Goal: Browse casually: Explore the website without a specific task or goal

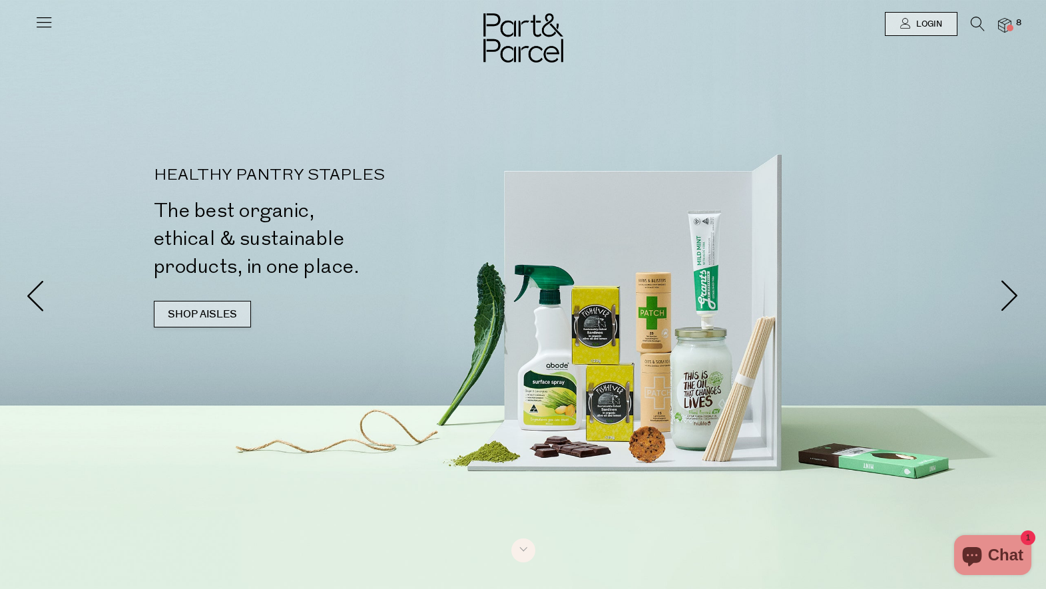
click at [204, 310] on link "SHOP AISLES" at bounding box center [202, 314] width 97 height 27
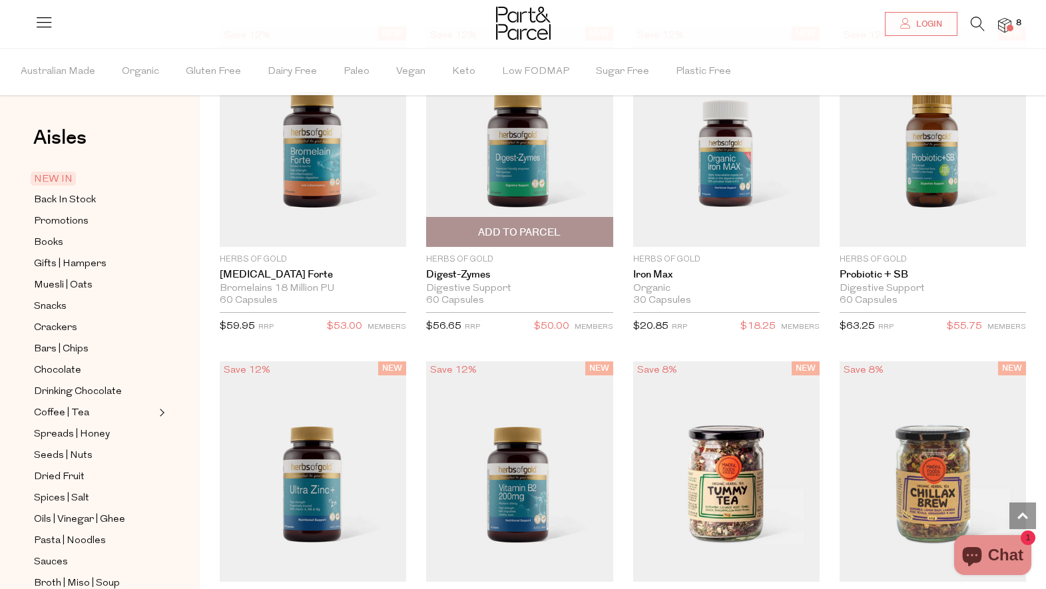
scroll to position [1868, 0]
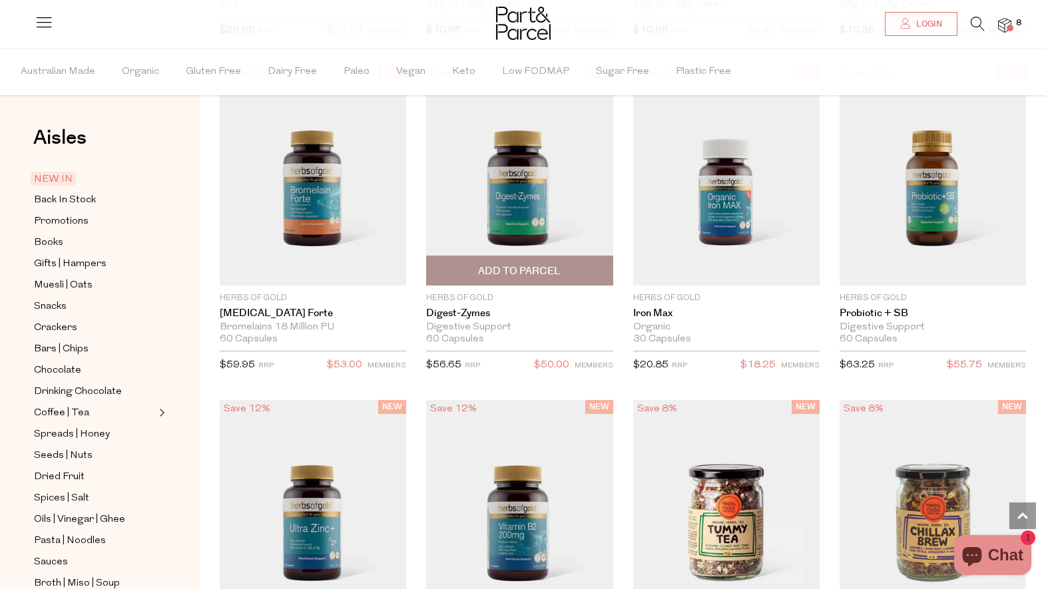
click at [515, 204] on img at bounding box center [519, 175] width 186 height 220
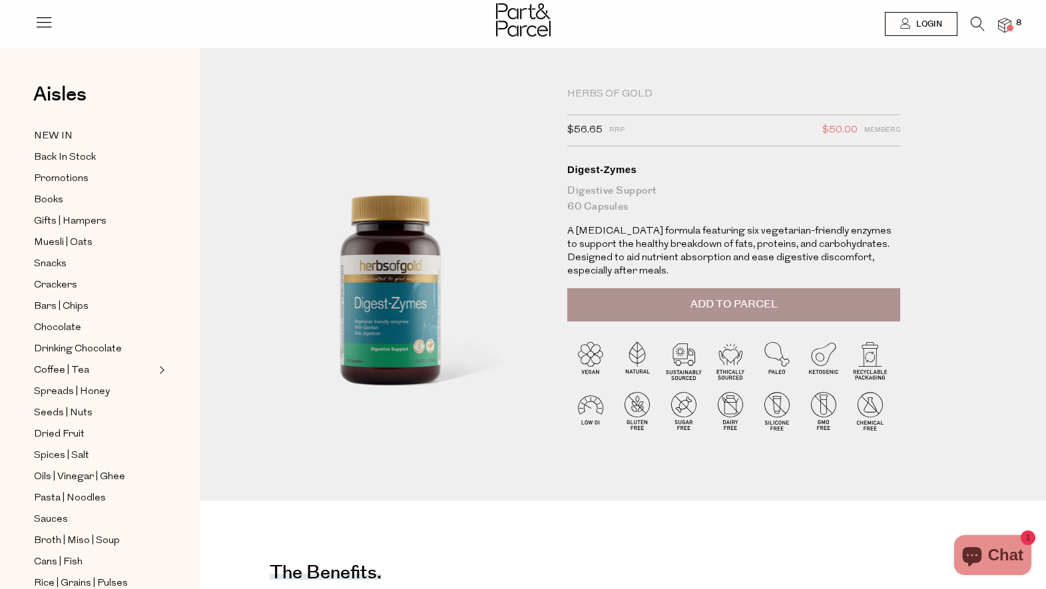
click at [611, 93] on div "Herbs of Gold" at bounding box center [733, 94] width 333 height 13
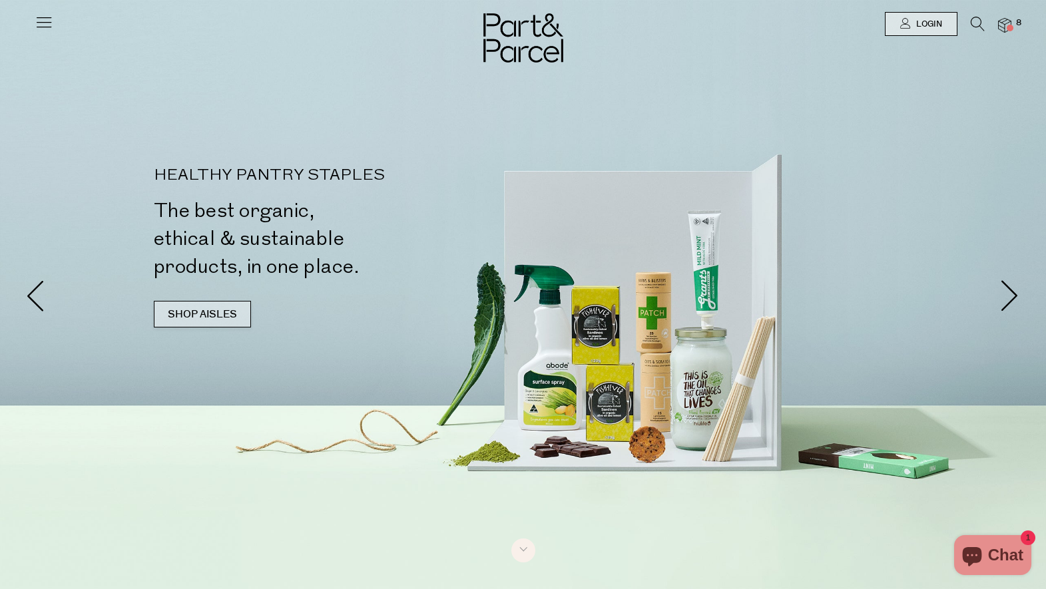
click at [198, 312] on link "SHOP AISLES" at bounding box center [202, 314] width 97 height 27
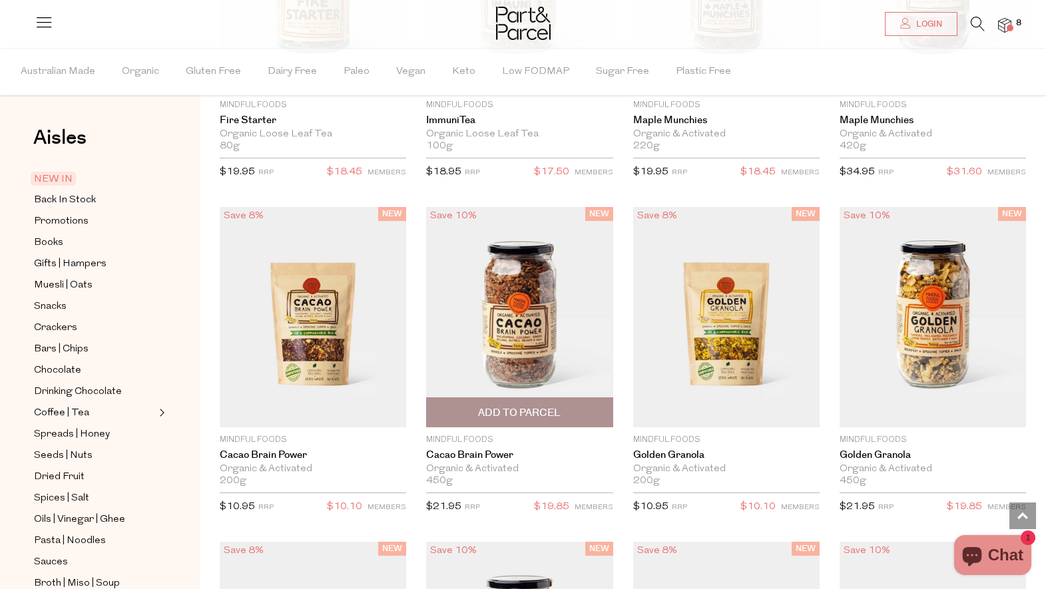
scroll to position [2912, 0]
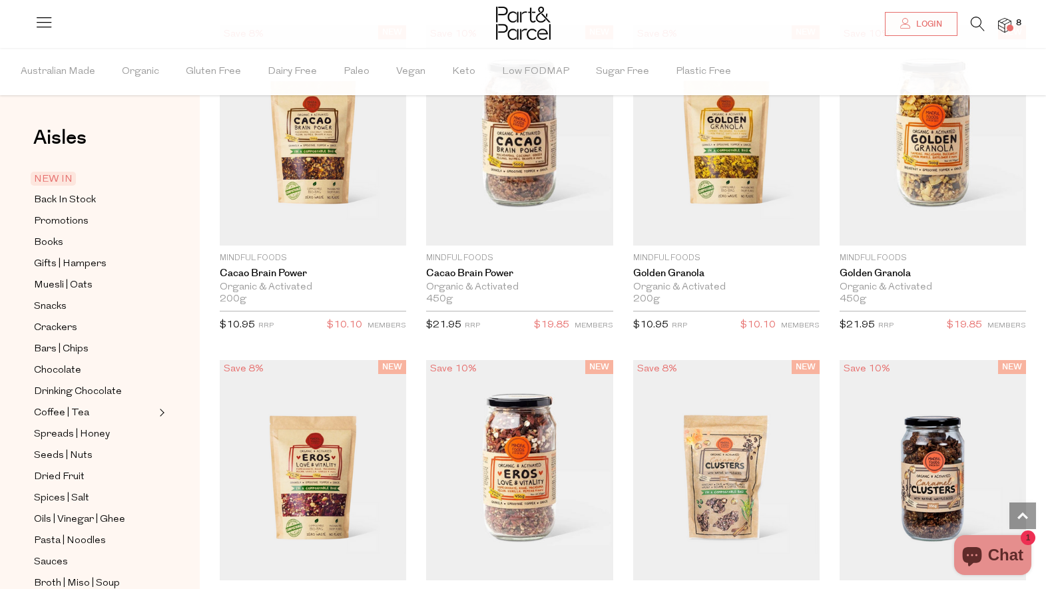
click at [976, 23] on icon at bounding box center [978, 24] width 14 height 15
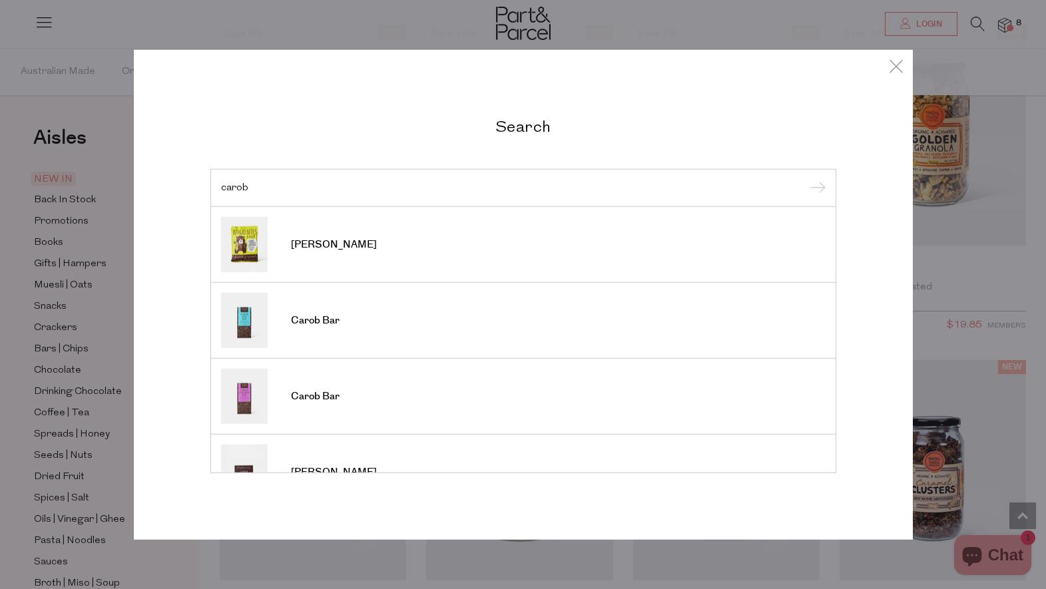
type input "carob"
click at [815, 188] on input "submit" at bounding box center [816, 188] width 20 height 20
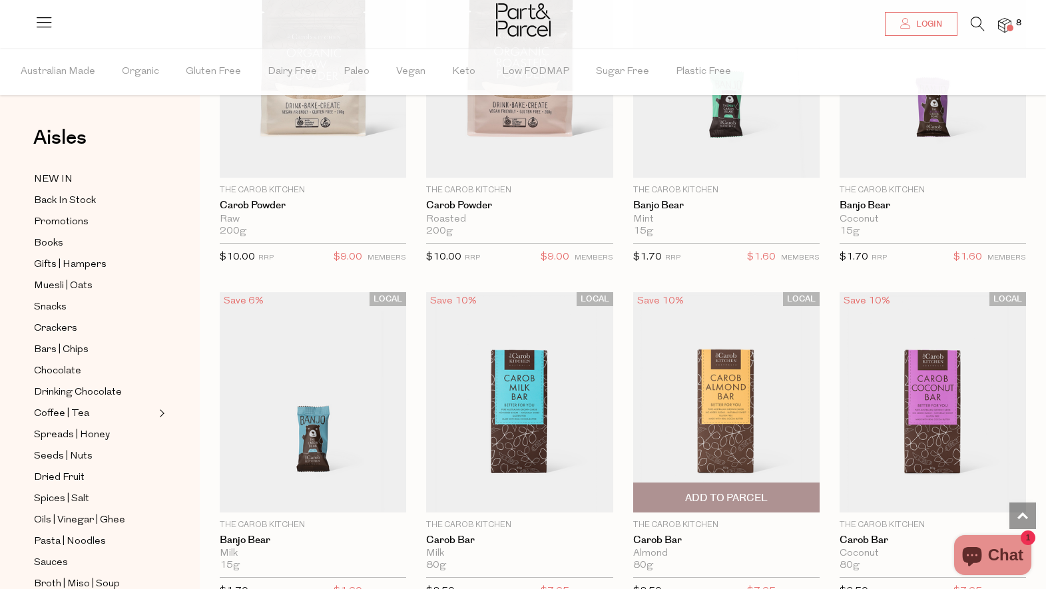
scroll to position [618, 0]
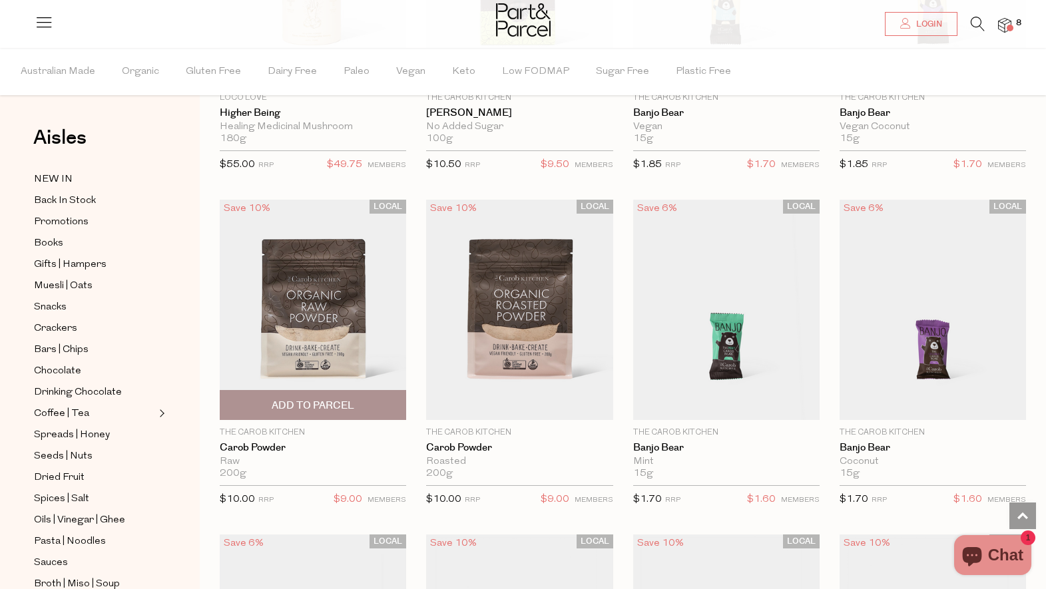
click at [290, 270] on img at bounding box center [313, 310] width 186 height 220
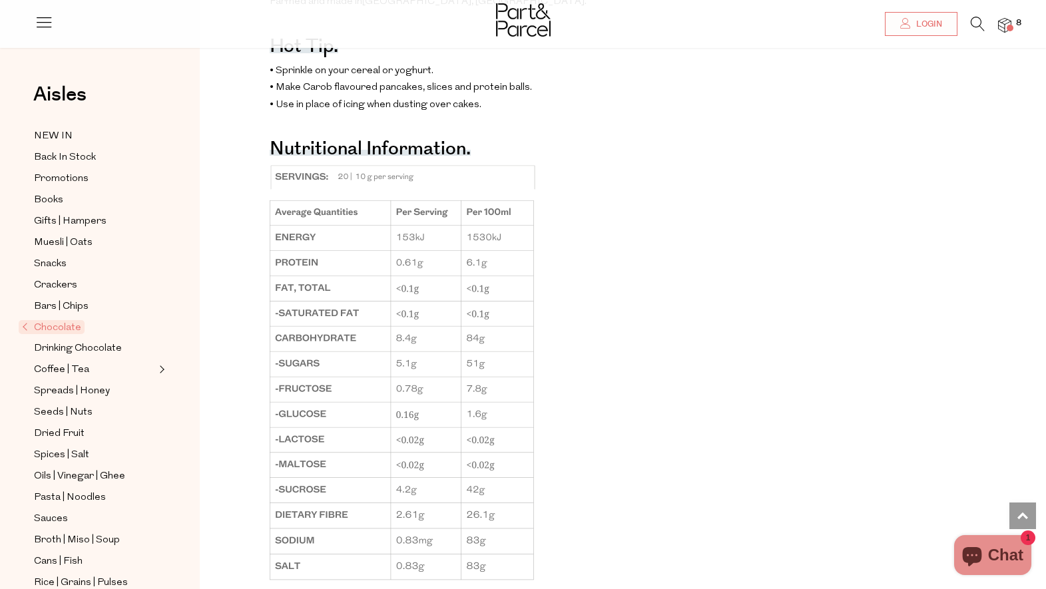
scroll to position [1035, 0]
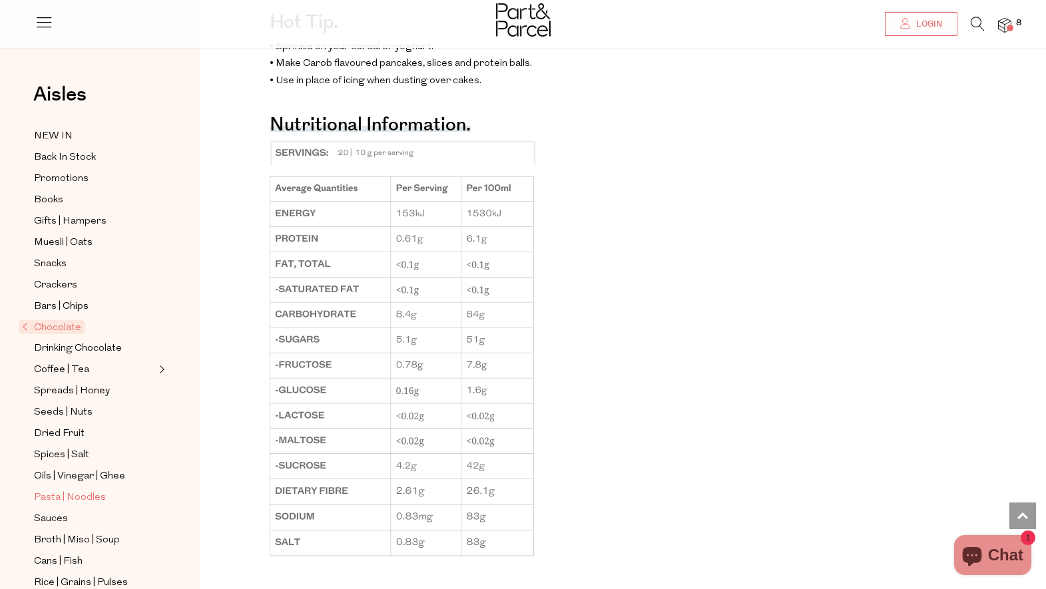
click at [57, 495] on span "Pasta | Noodles" at bounding box center [70, 498] width 72 height 16
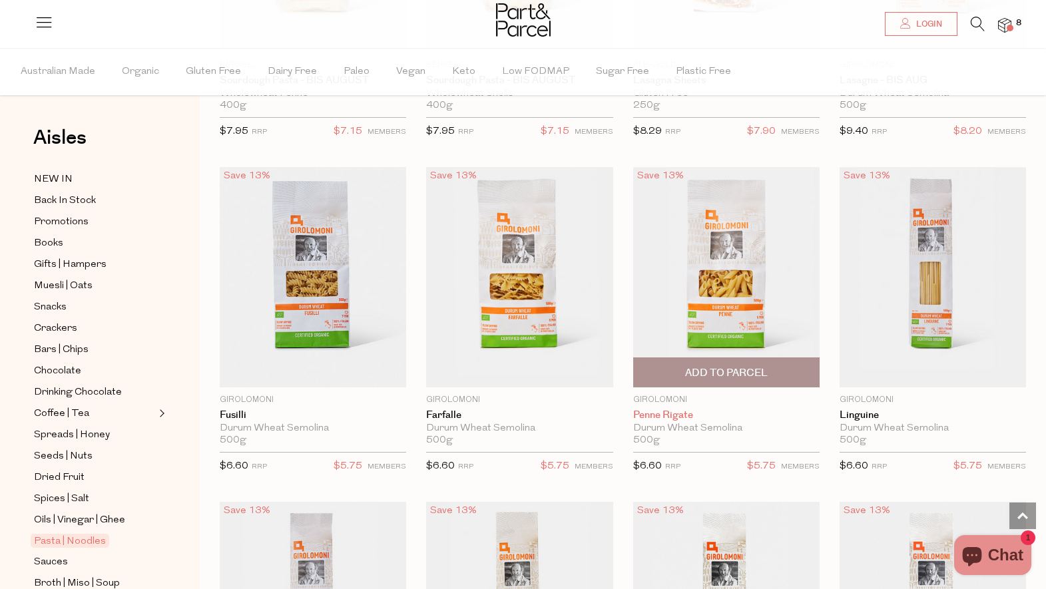
scroll to position [2259, 0]
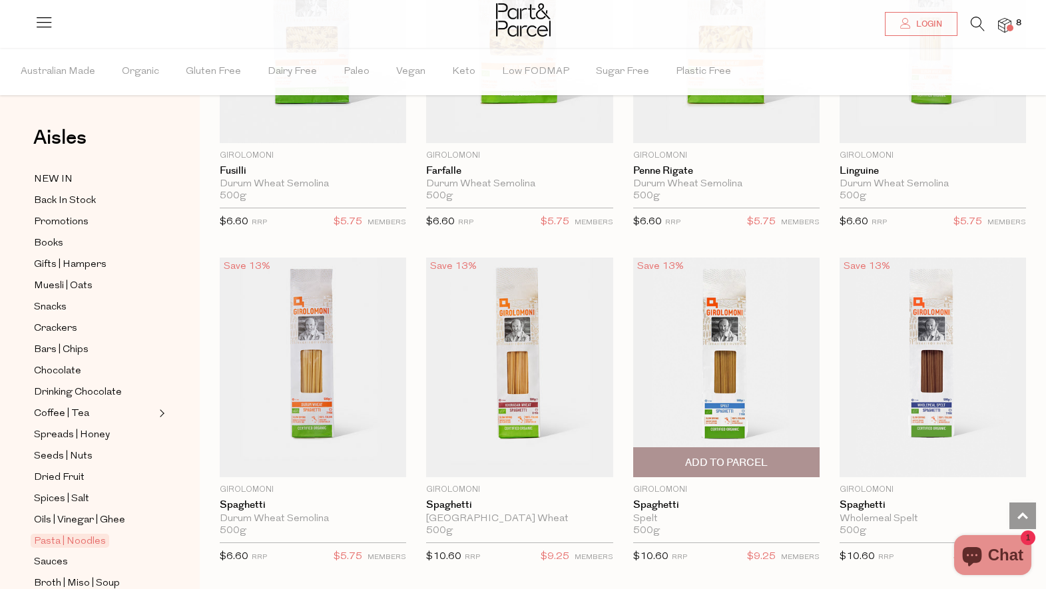
click at [732, 375] on img at bounding box center [726, 368] width 186 height 220
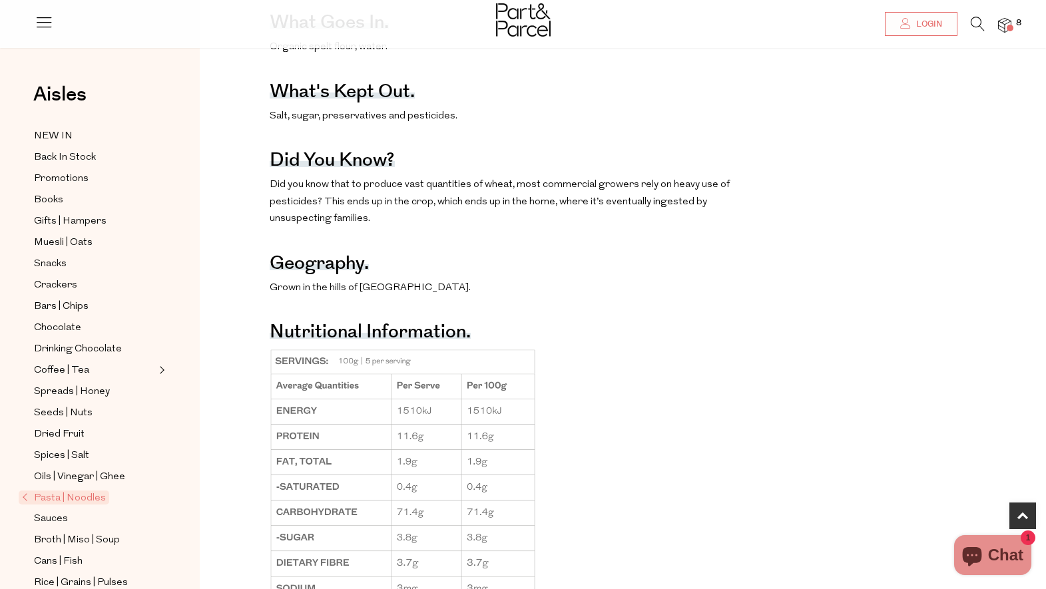
scroll to position [798, 0]
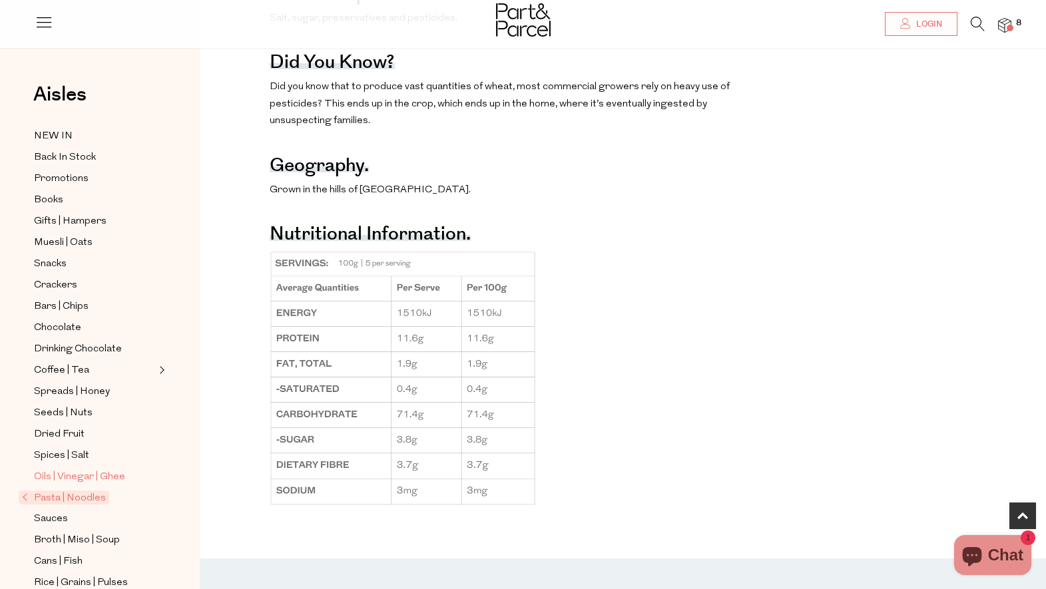
click at [71, 476] on span "Oils | Vinegar | Ghee" at bounding box center [79, 477] width 91 height 16
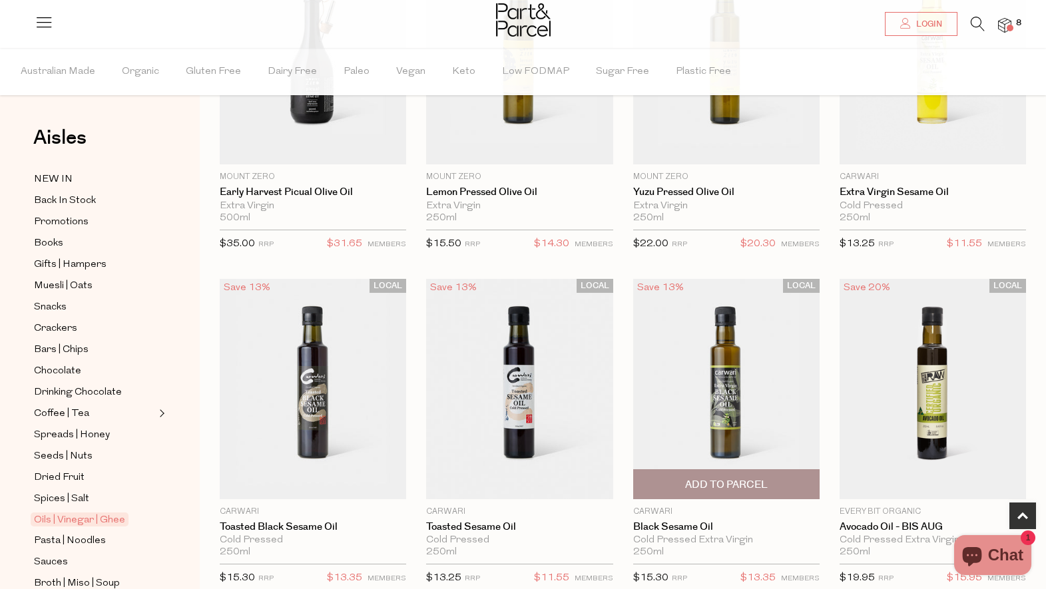
scroll to position [643, 0]
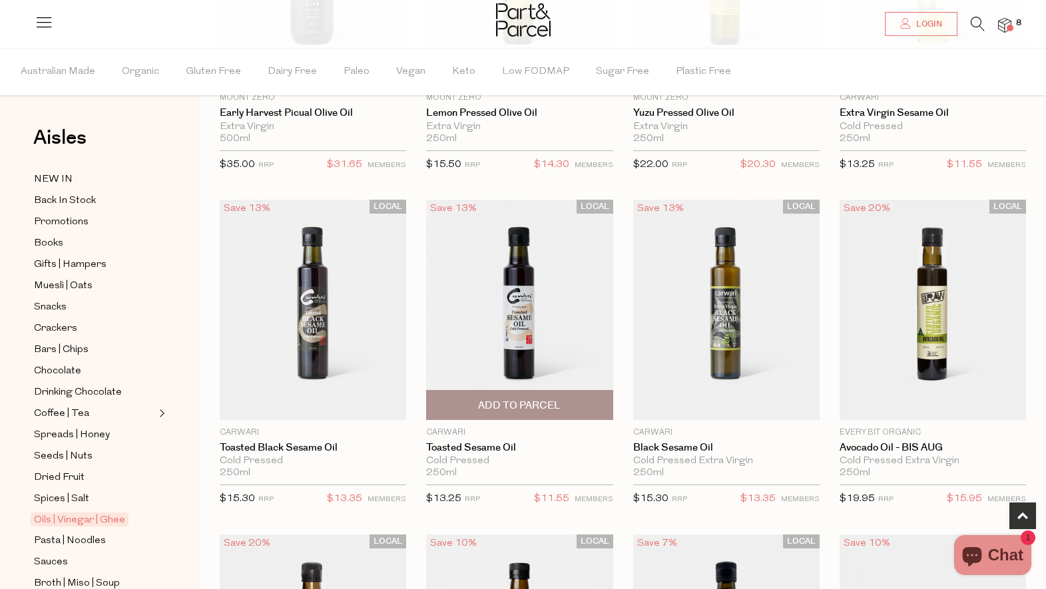
click at [549, 347] on img at bounding box center [519, 310] width 186 height 220
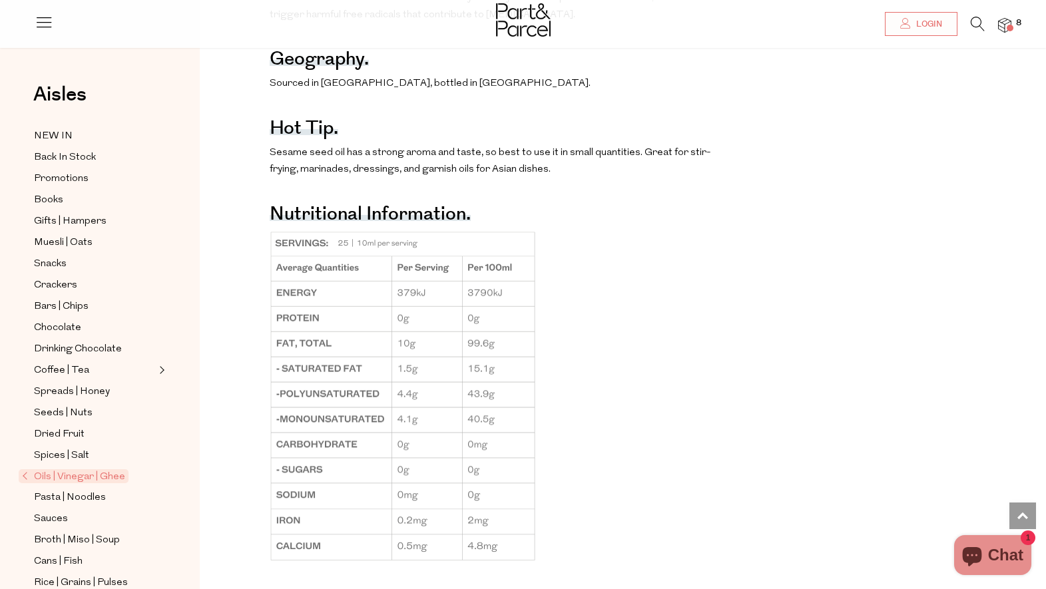
scroll to position [874, 0]
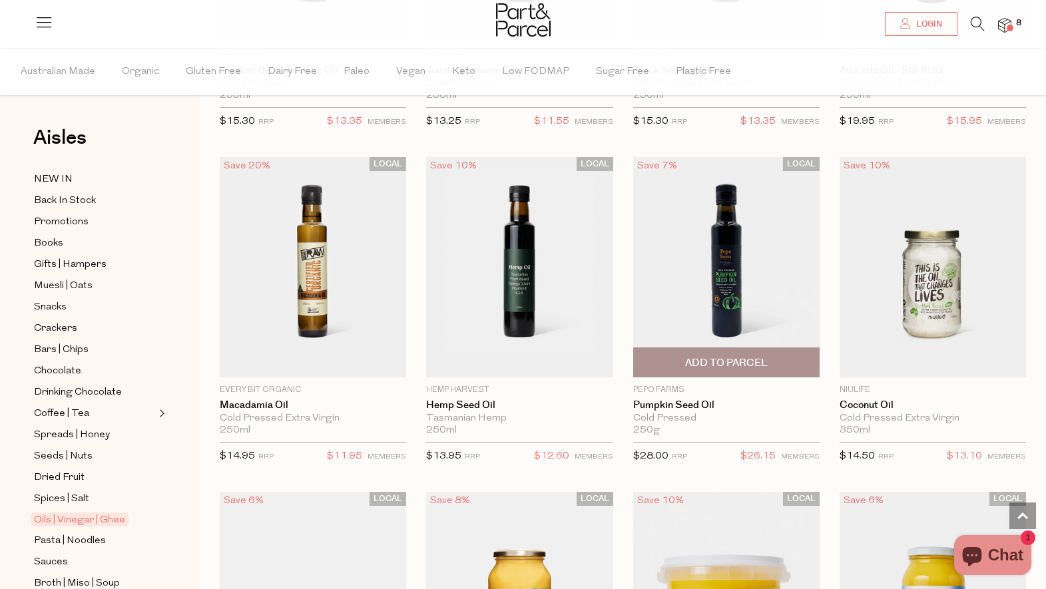
scroll to position [759, 0]
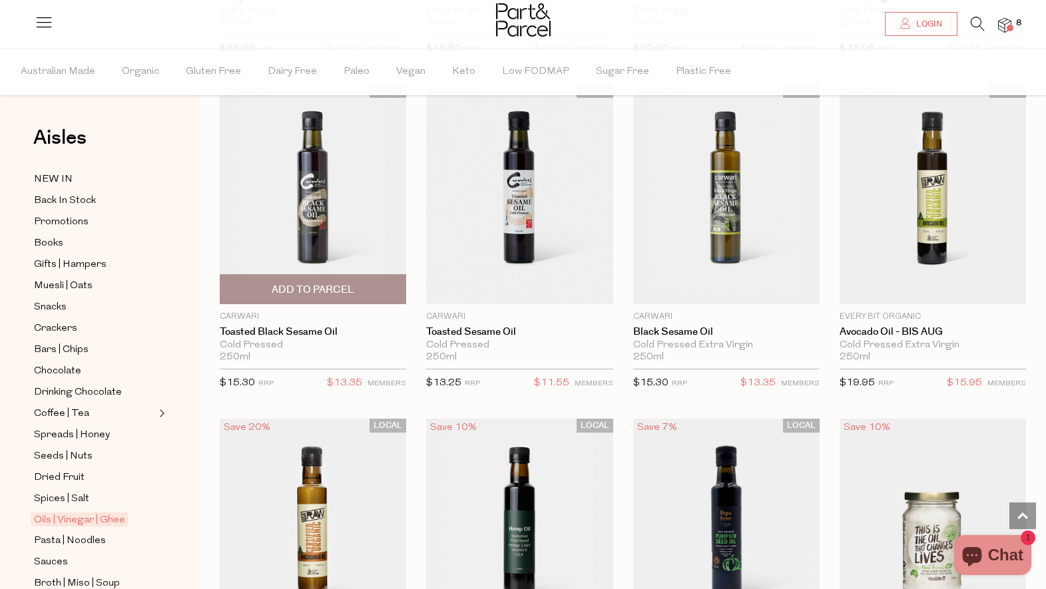
click at [306, 216] on img at bounding box center [313, 194] width 186 height 220
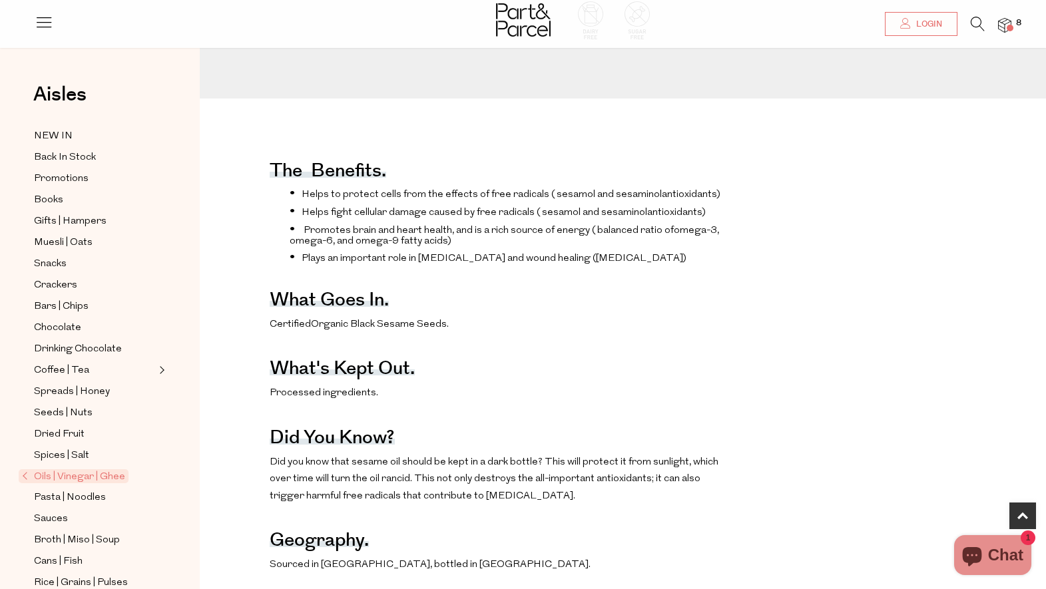
scroll to position [505, 0]
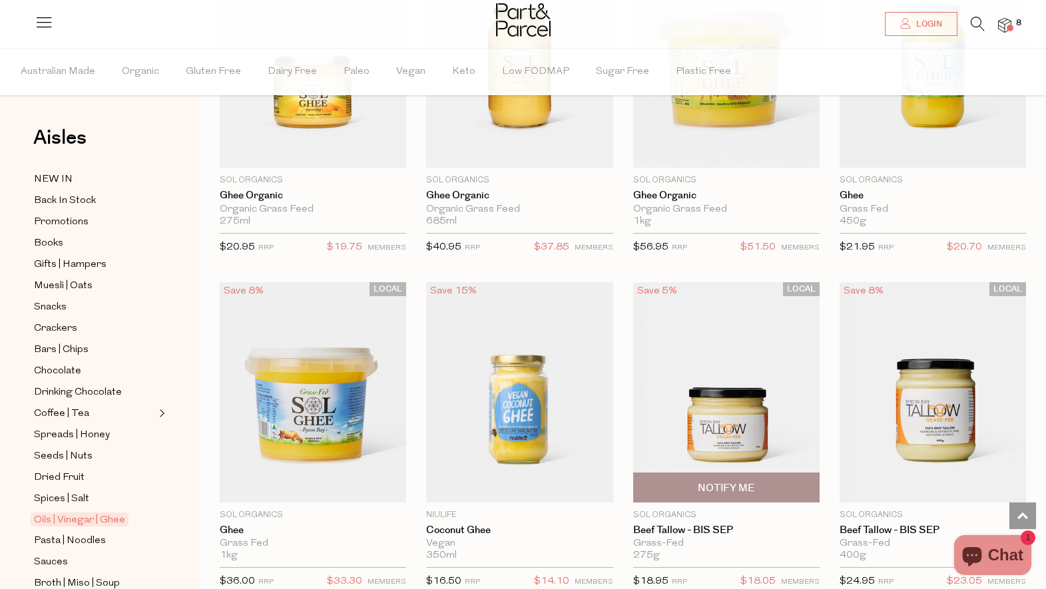
scroll to position [1635, 0]
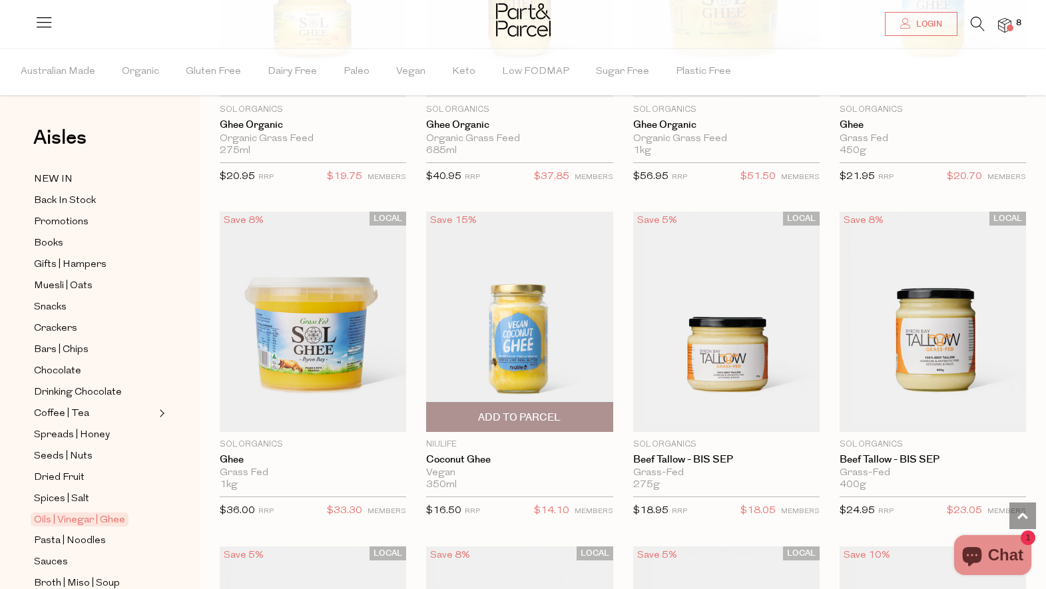
click at [498, 372] on img at bounding box center [519, 322] width 186 height 220
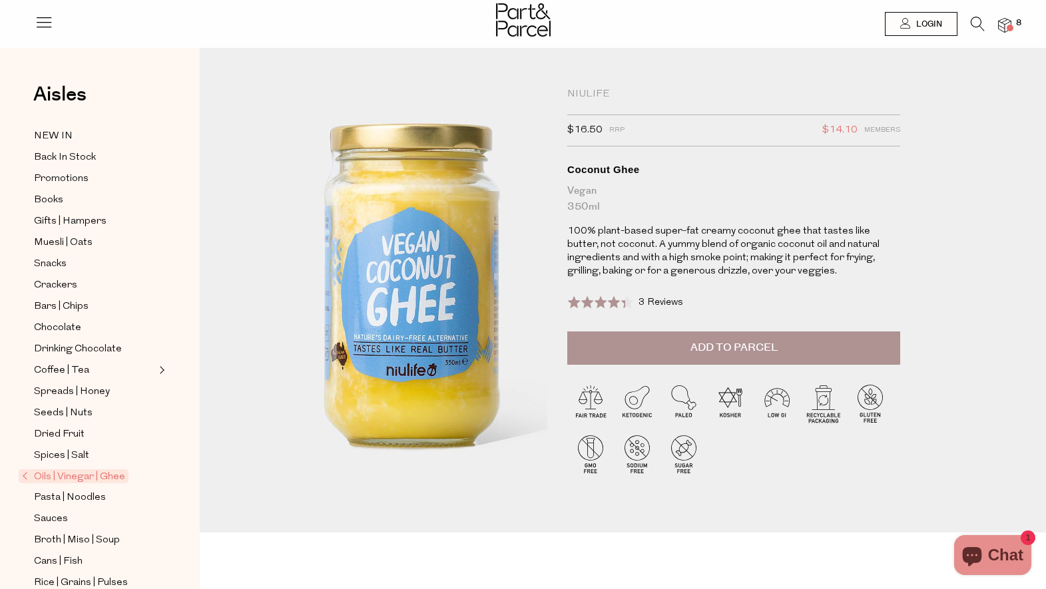
scroll to position [403, 0]
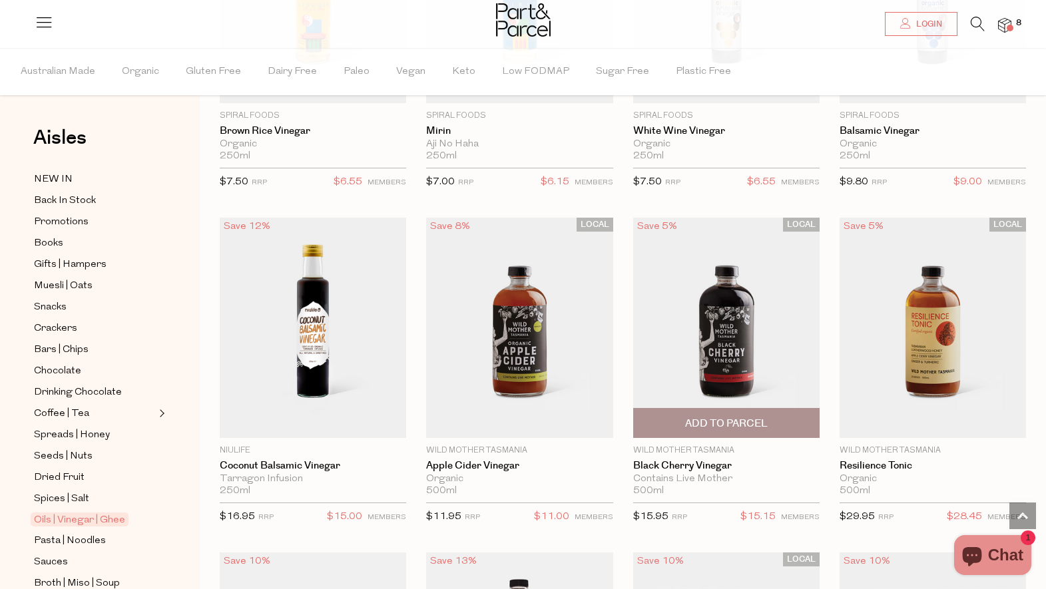
scroll to position [2991, 0]
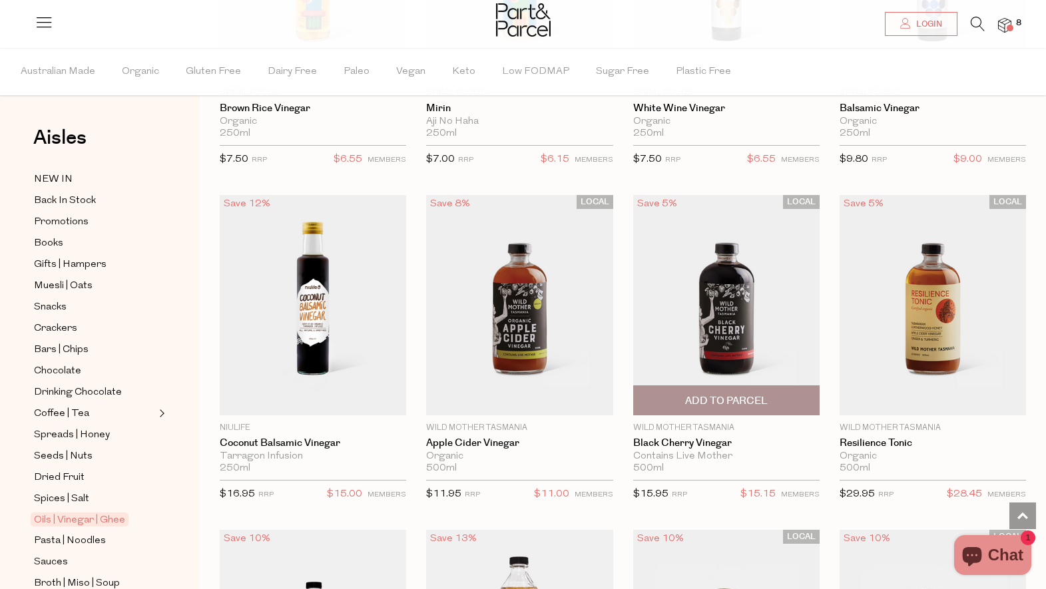
click at [724, 310] on img at bounding box center [726, 305] width 186 height 220
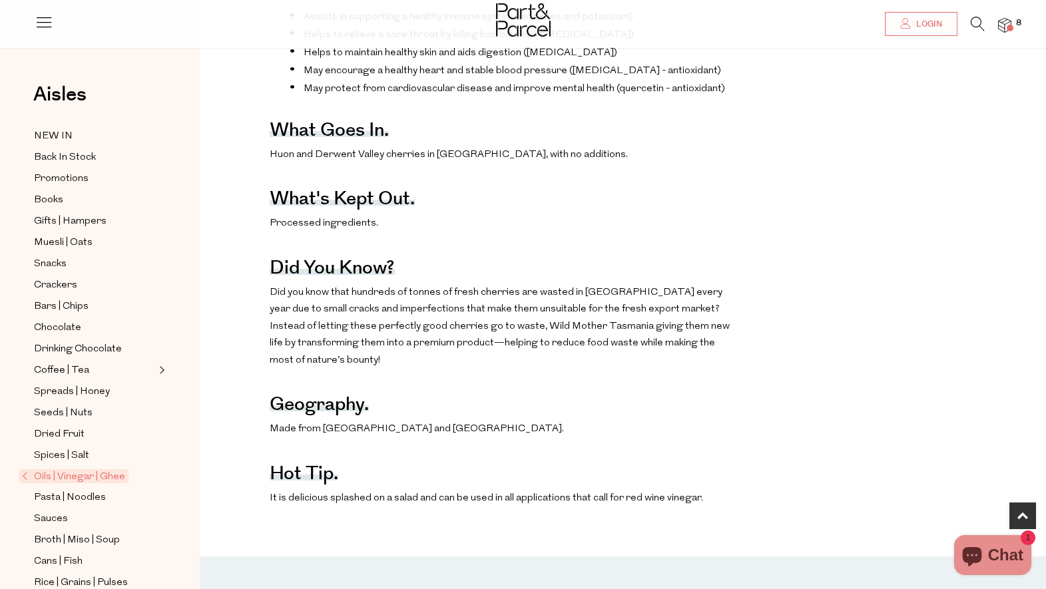
scroll to position [611, 0]
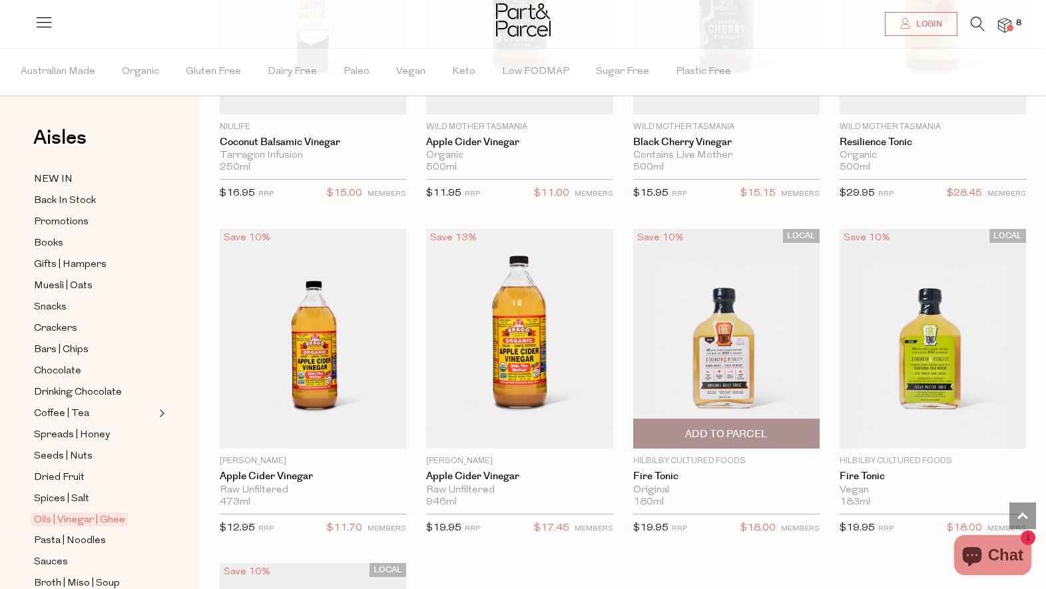
scroll to position [3327, 0]
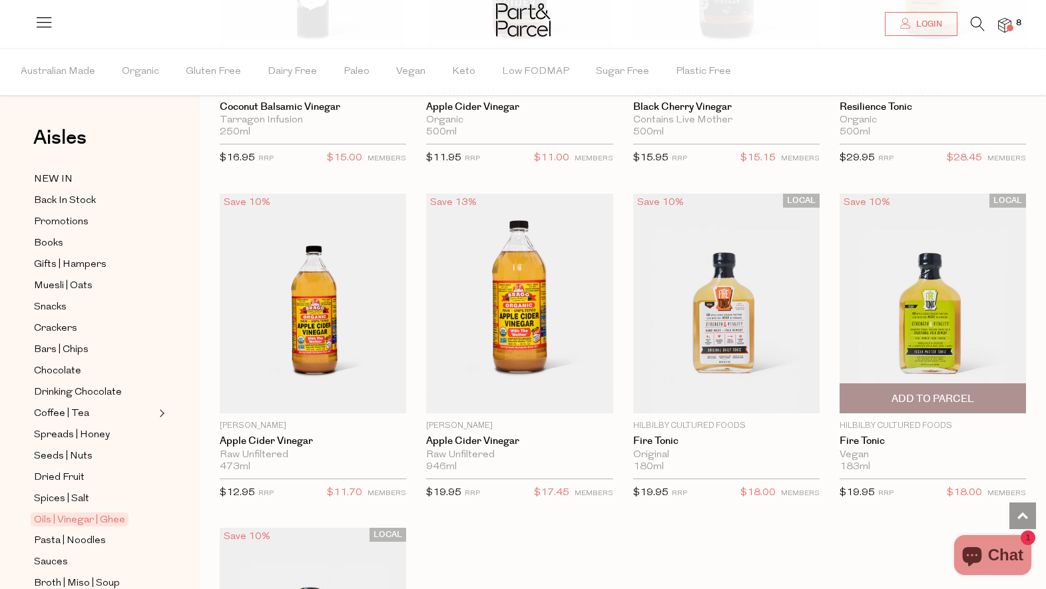
click at [917, 304] on img at bounding box center [933, 304] width 186 height 220
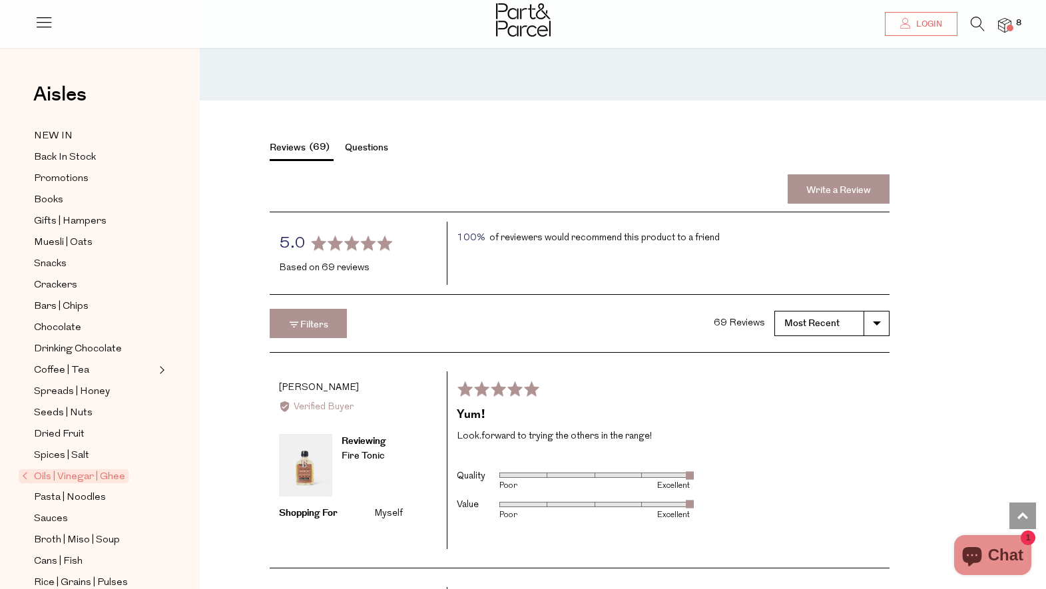
scroll to position [755, 0]
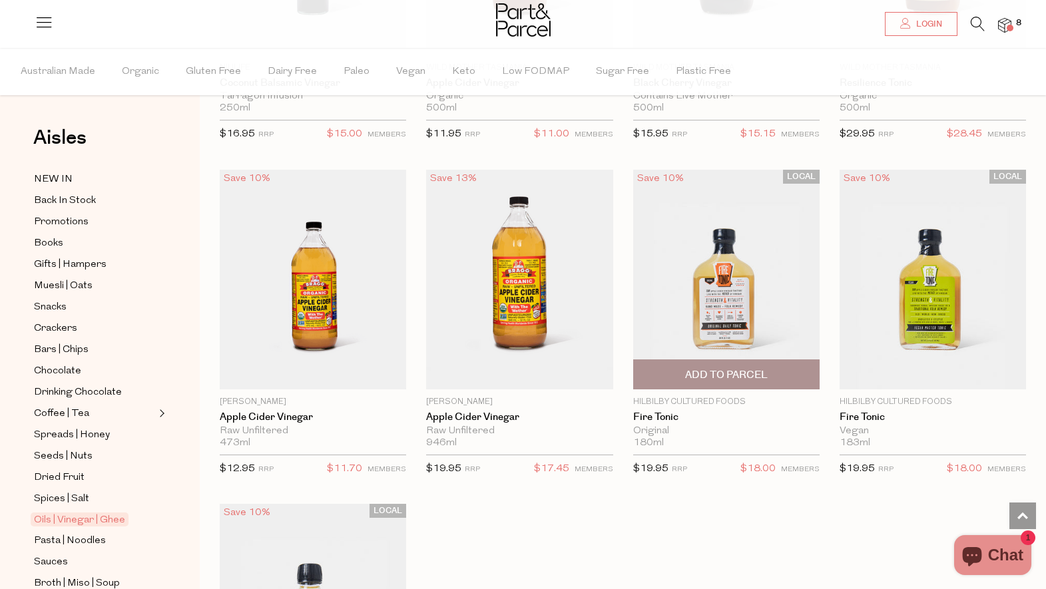
scroll to position [3755, 0]
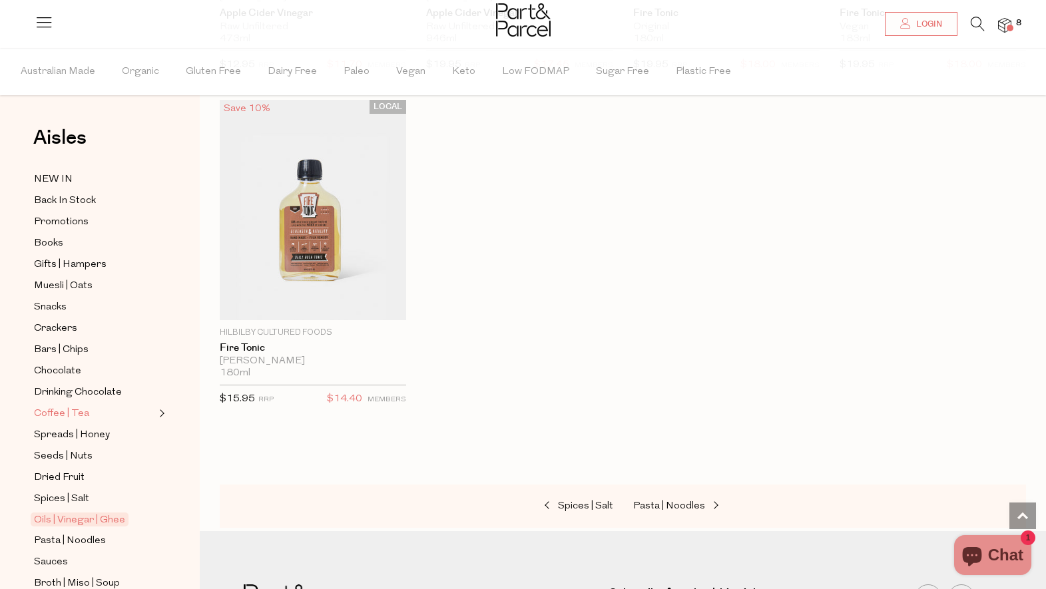
click at [49, 411] on span "Coffee | Tea" at bounding box center [61, 414] width 55 height 16
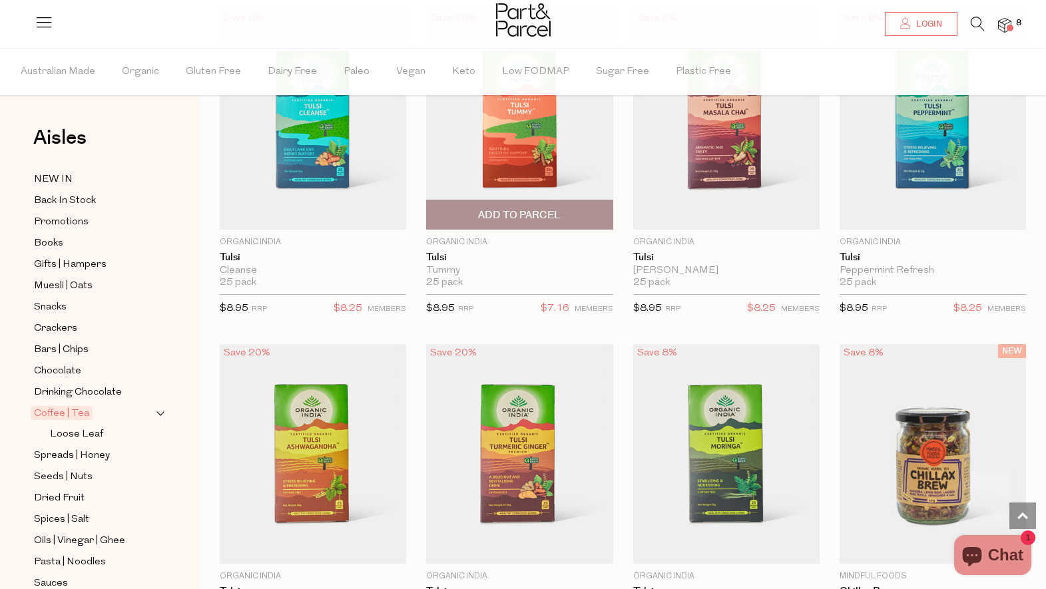
scroll to position [2601, 0]
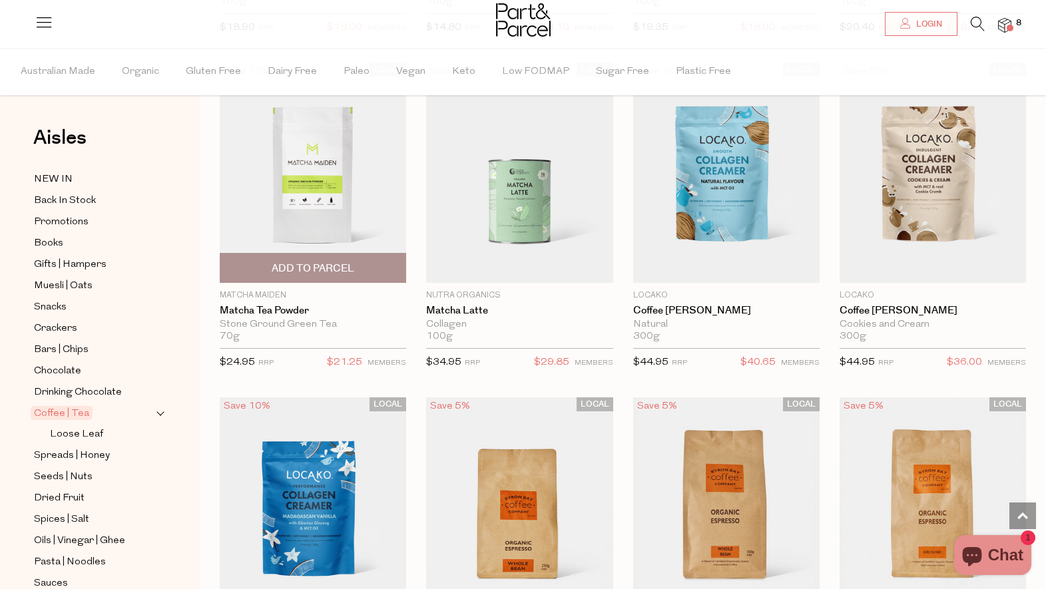
scroll to position [5706, 0]
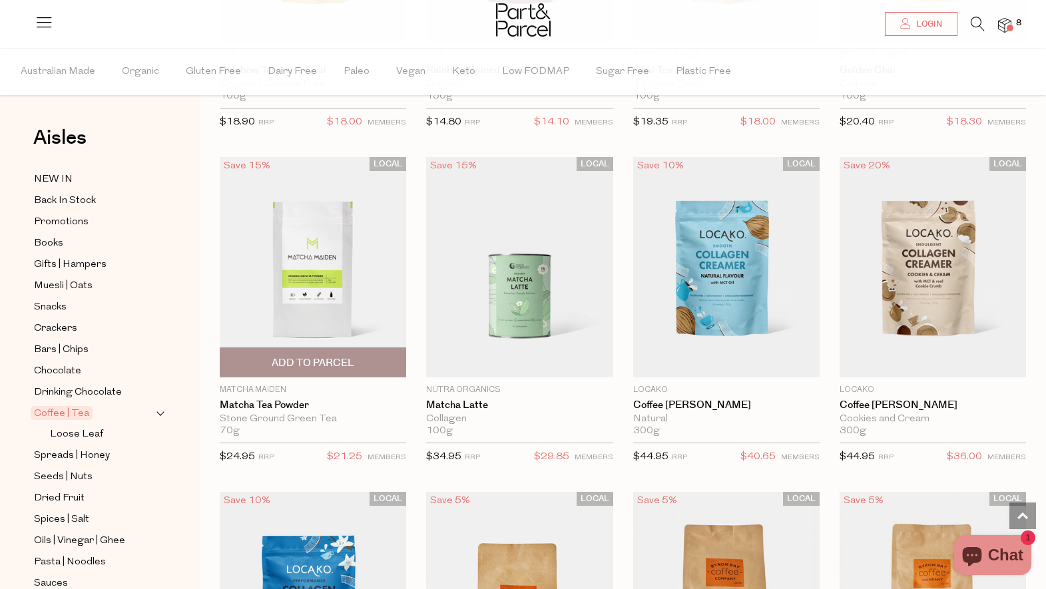
click at [316, 234] on img at bounding box center [313, 267] width 186 height 220
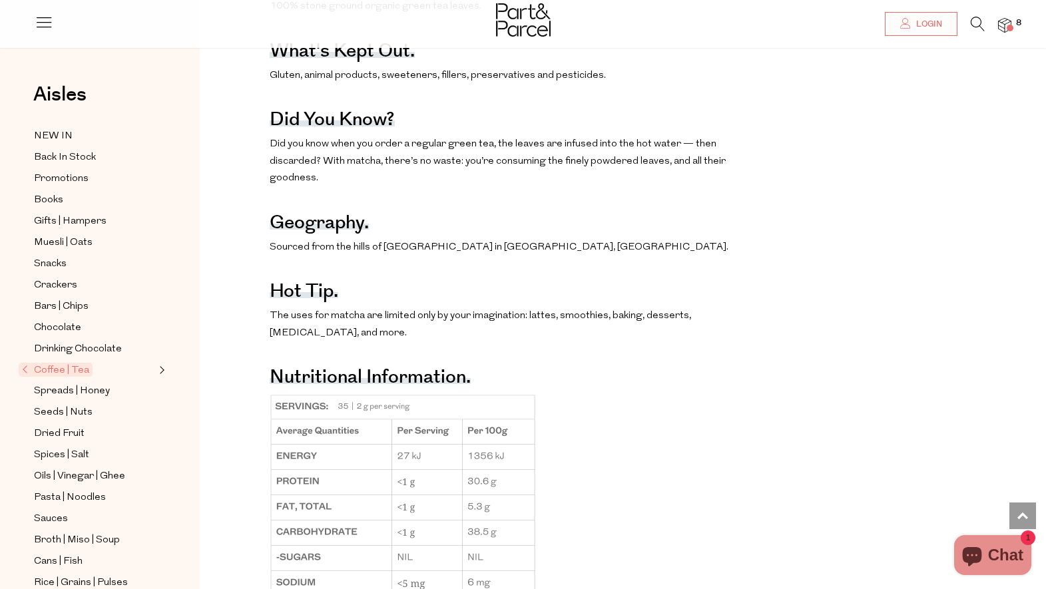
scroll to position [810, 0]
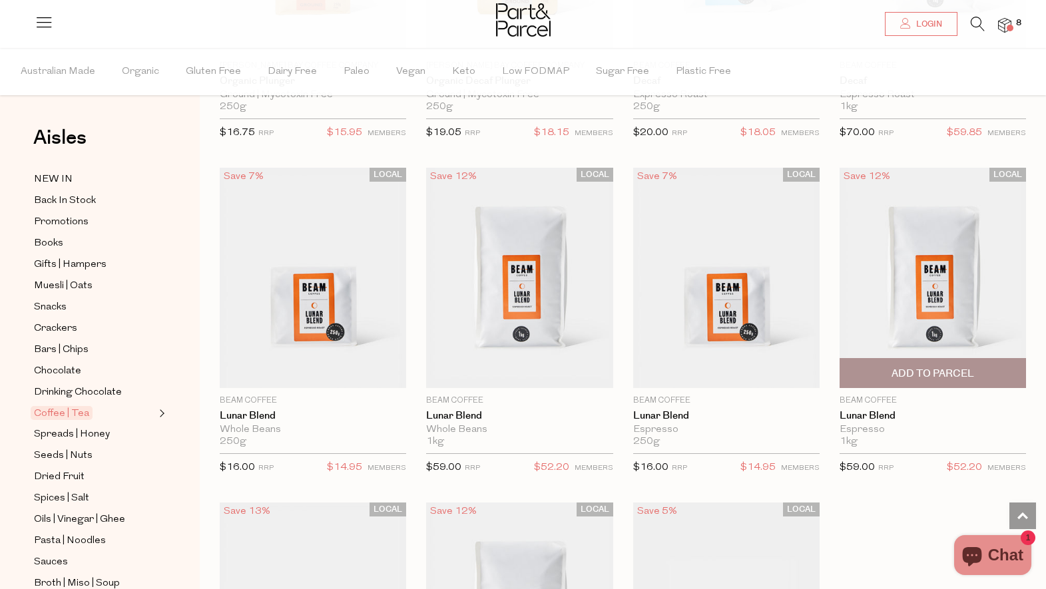
scroll to position [2941, 0]
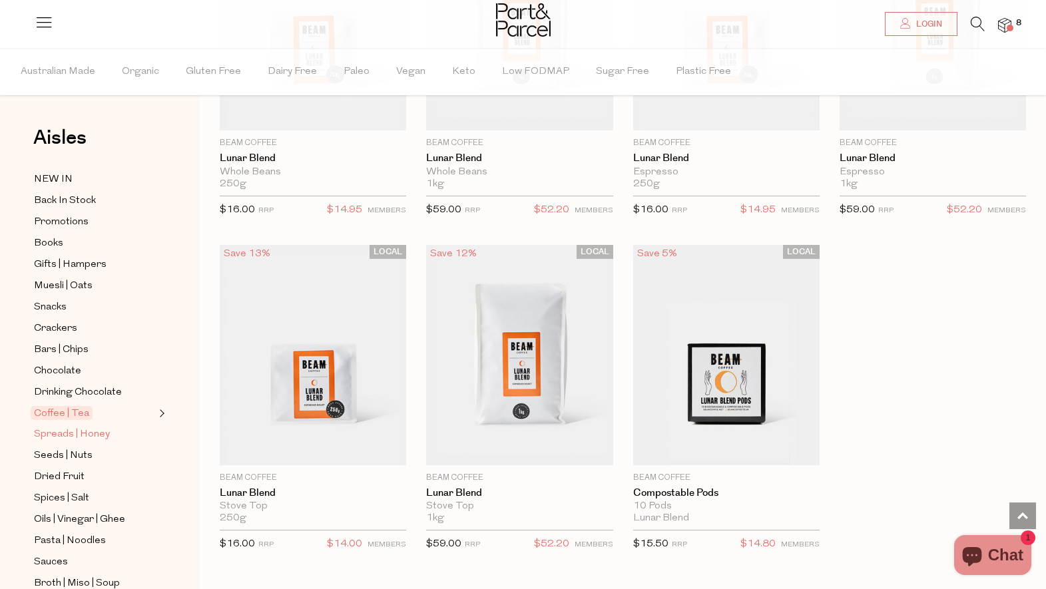
click at [52, 435] on span "Spreads | Honey" at bounding box center [72, 435] width 76 height 16
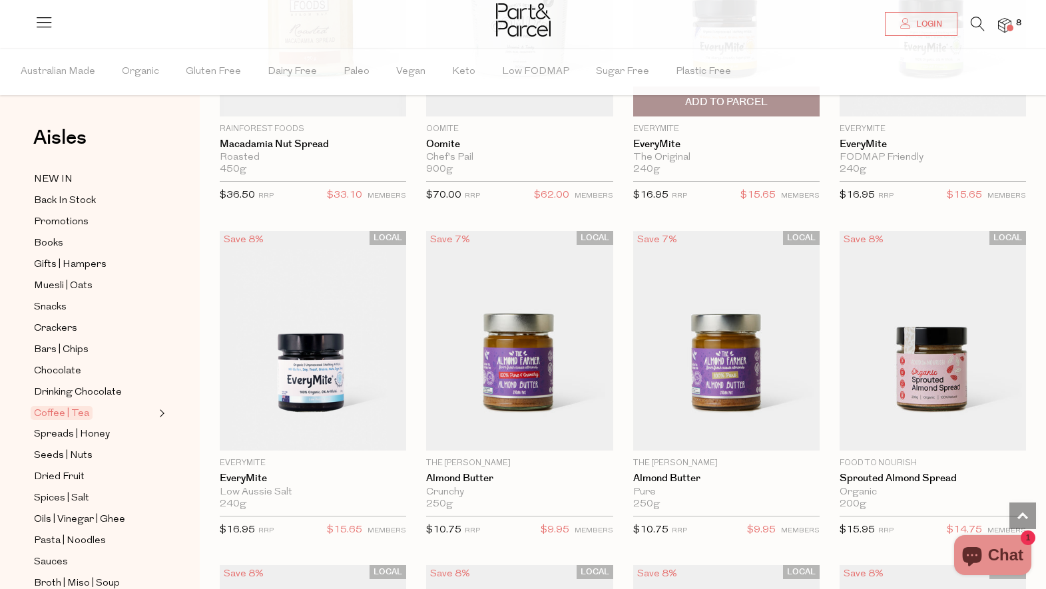
scroll to position [2022, 0]
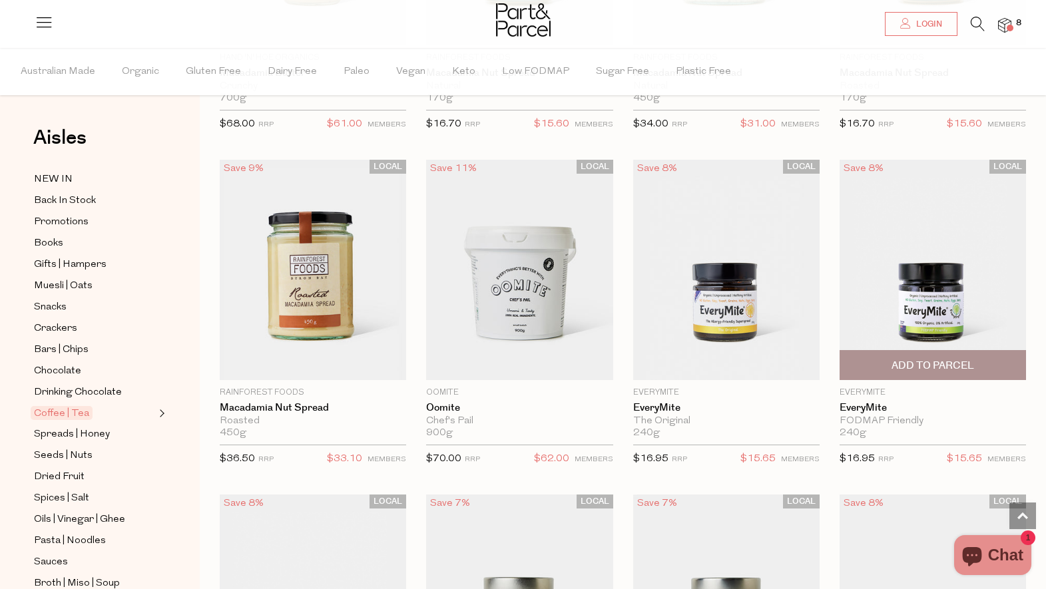
click at [926, 270] on img at bounding box center [933, 270] width 186 height 220
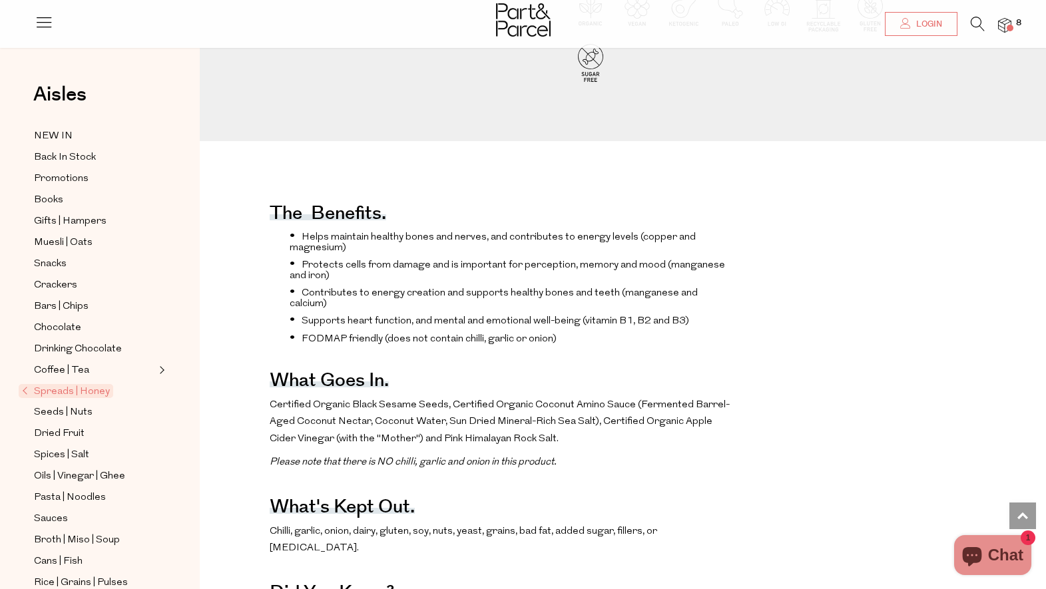
scroll to position [123, 0]
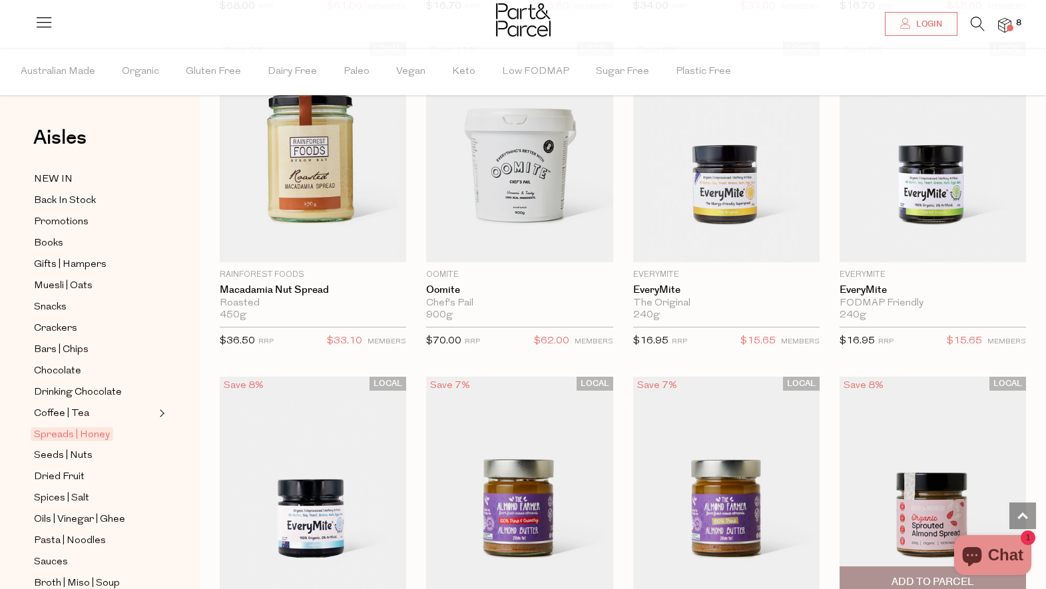
scroll to position [2243, 0]
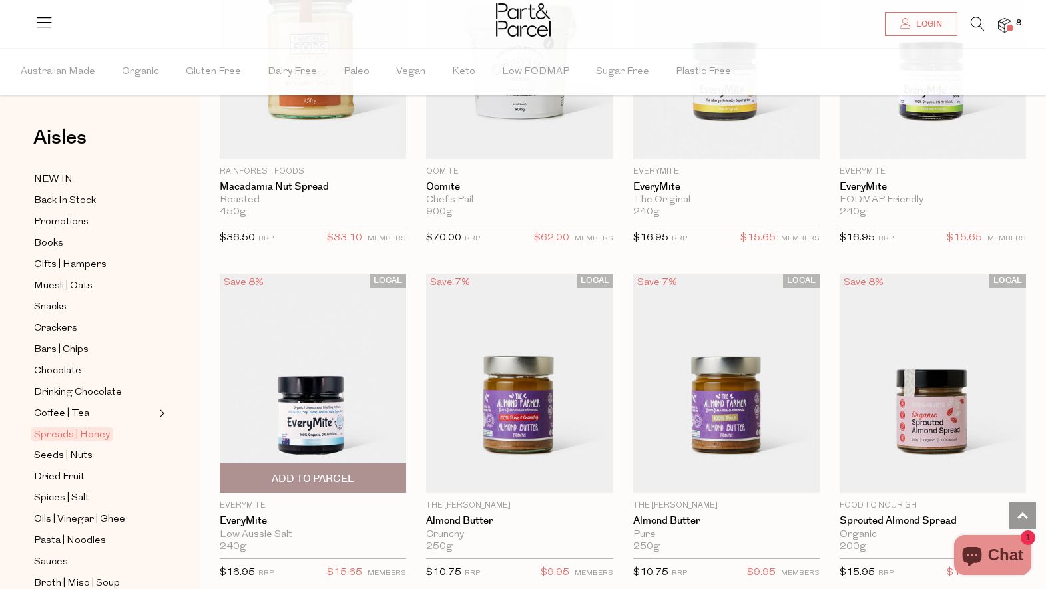
click at [312, 377] on img at bounding box center [313, 384] width 186 height 220
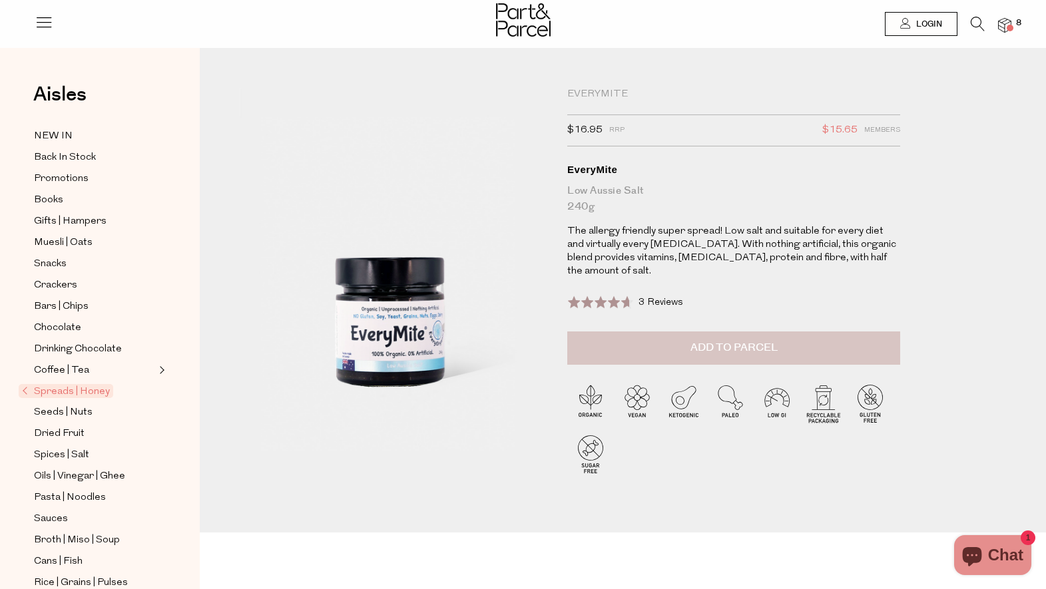
click at [720, 347] on span "Add to Parcel" at bounding box center [733, 347] width 87 height 15
click at [43, 407] on span "Seeds | Nuts" at bounding box center [63, 413] width 59 height 16
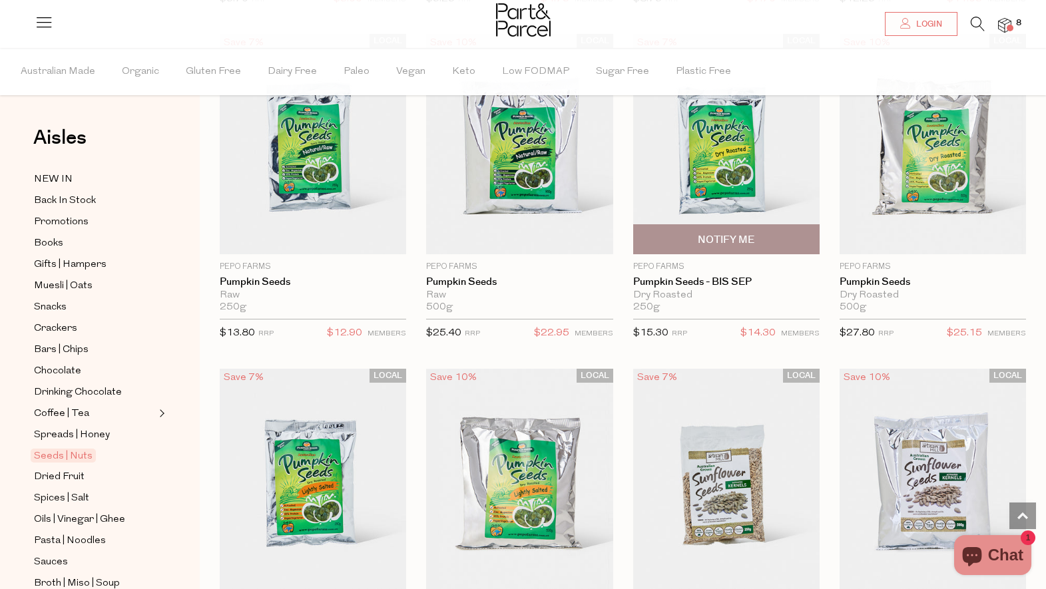
scroll to position [2723, 0]
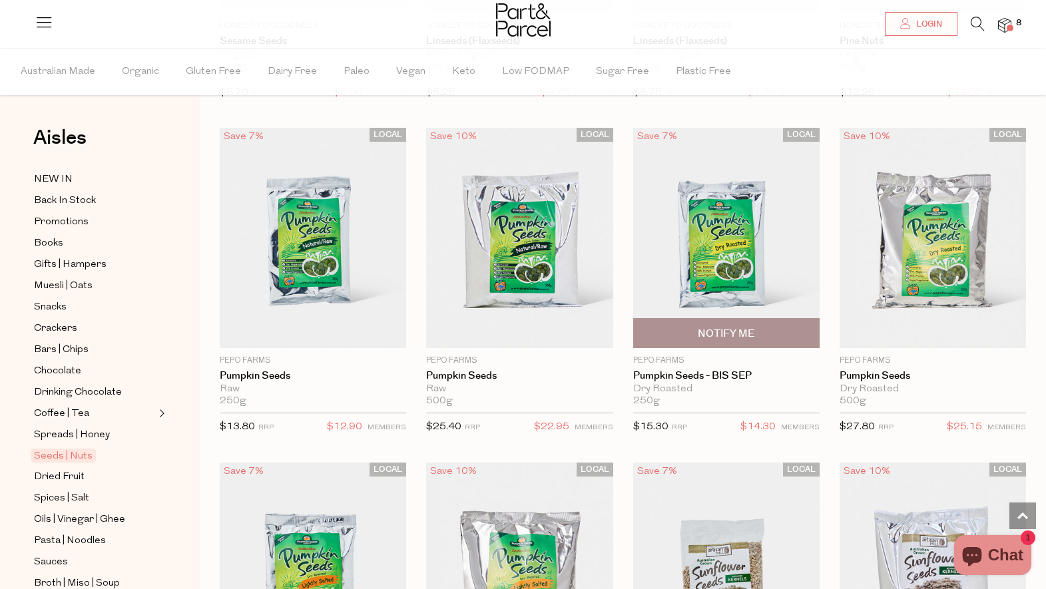
click at [708, 226] on img at bounding box center [726, 238] width 186 height 220
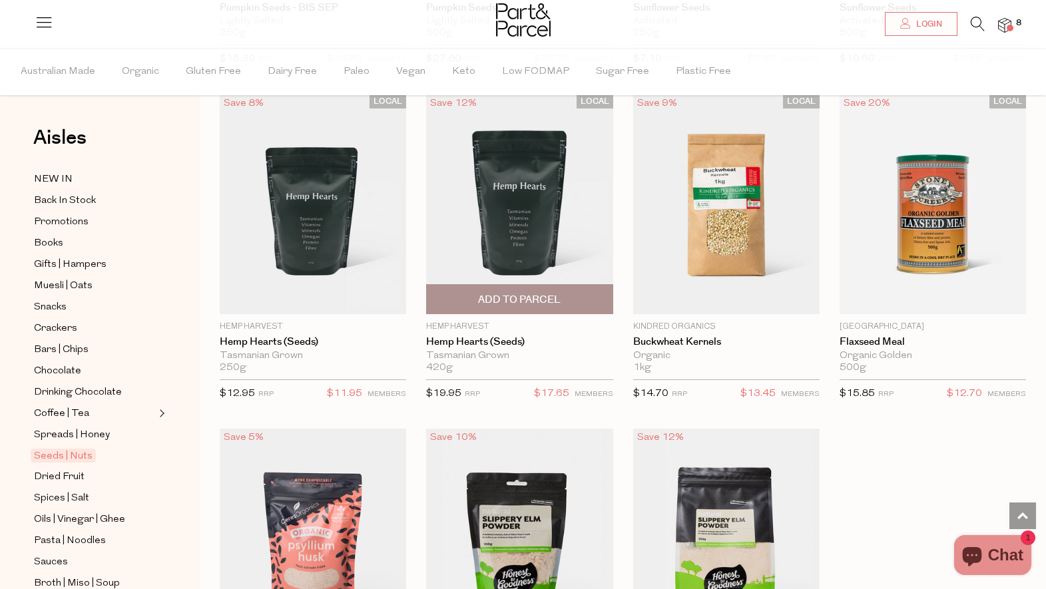
scroll to position [3630, 0]
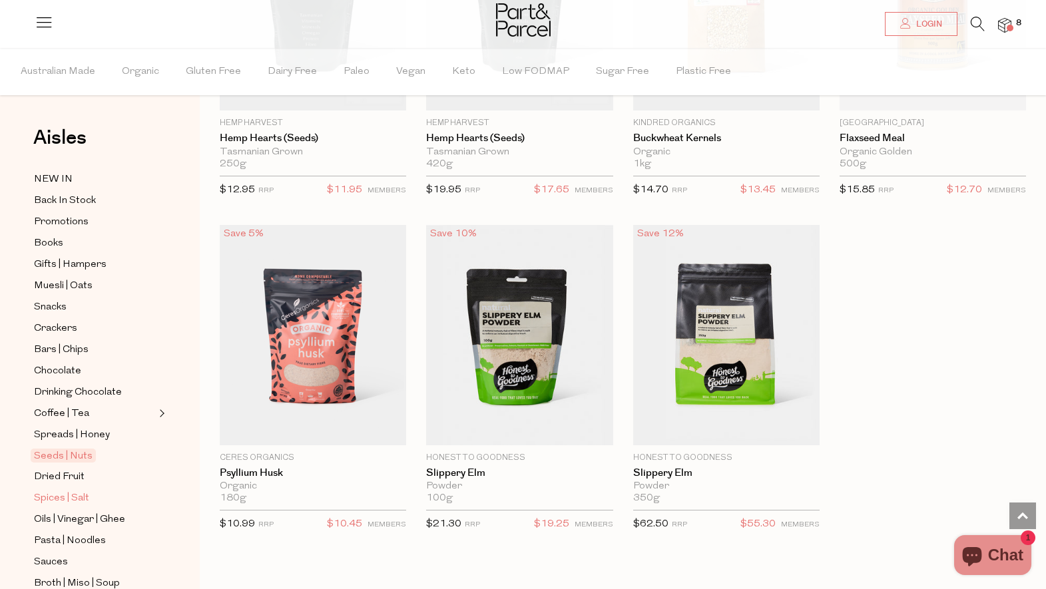
click at [47, 492] on span "Spices | Salt" at bounding box center [61, 499] width 55 height 16
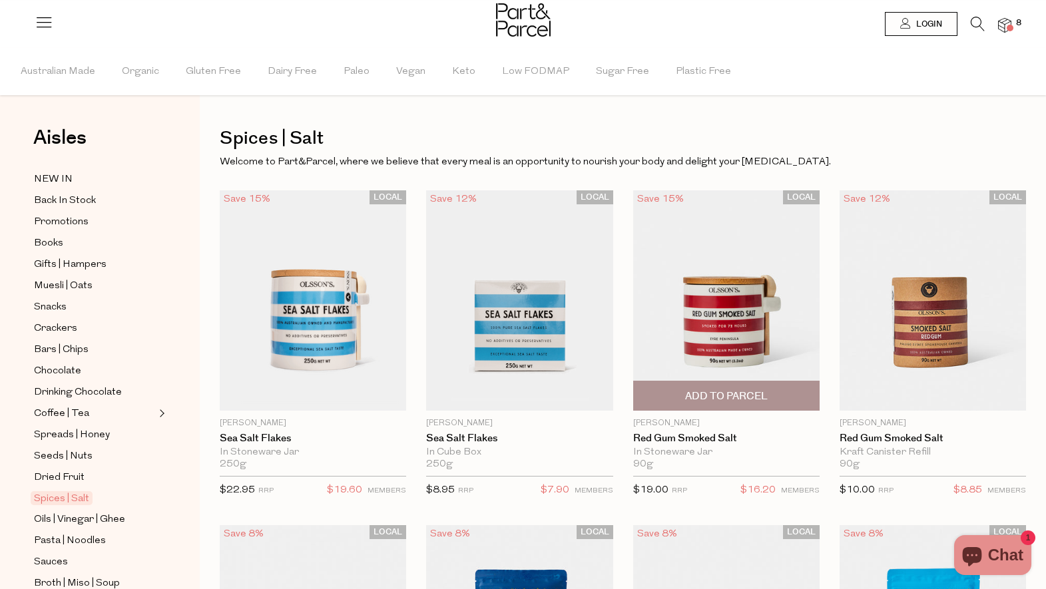
click at [707, 396] on span "Add To Parcel" at bounding box center [726, 397] width 83 height 14
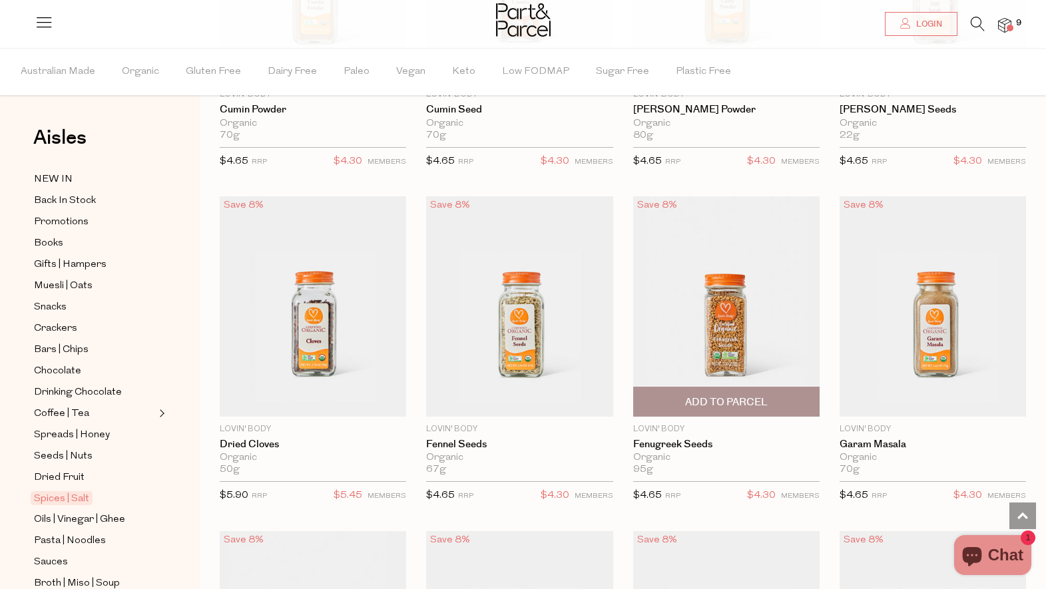
scroll to position [3074, 0]
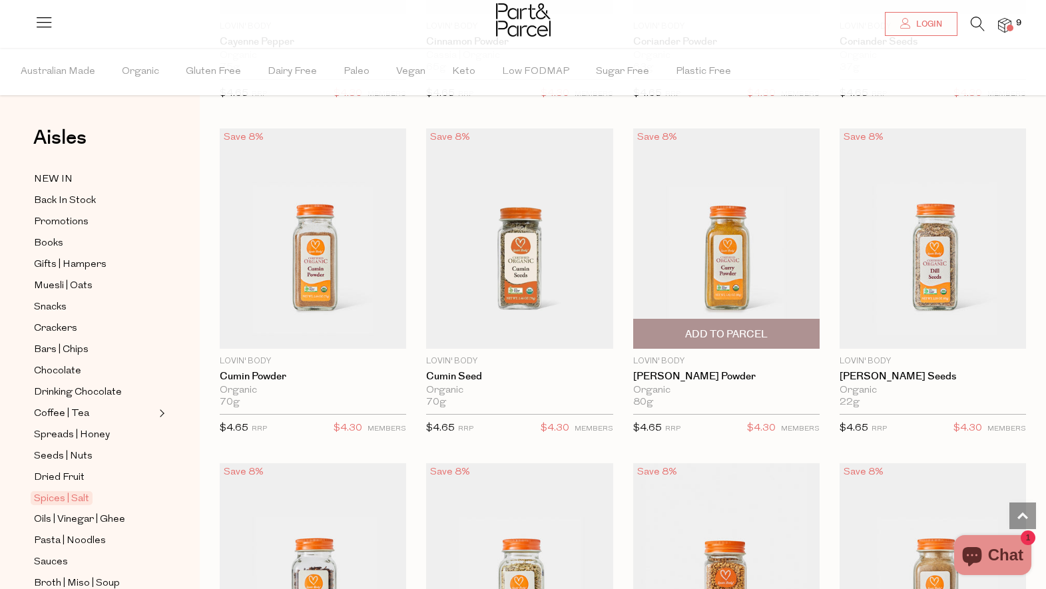
click at [731, 250] on img at bounding box center [726, 239] width 186 height 220
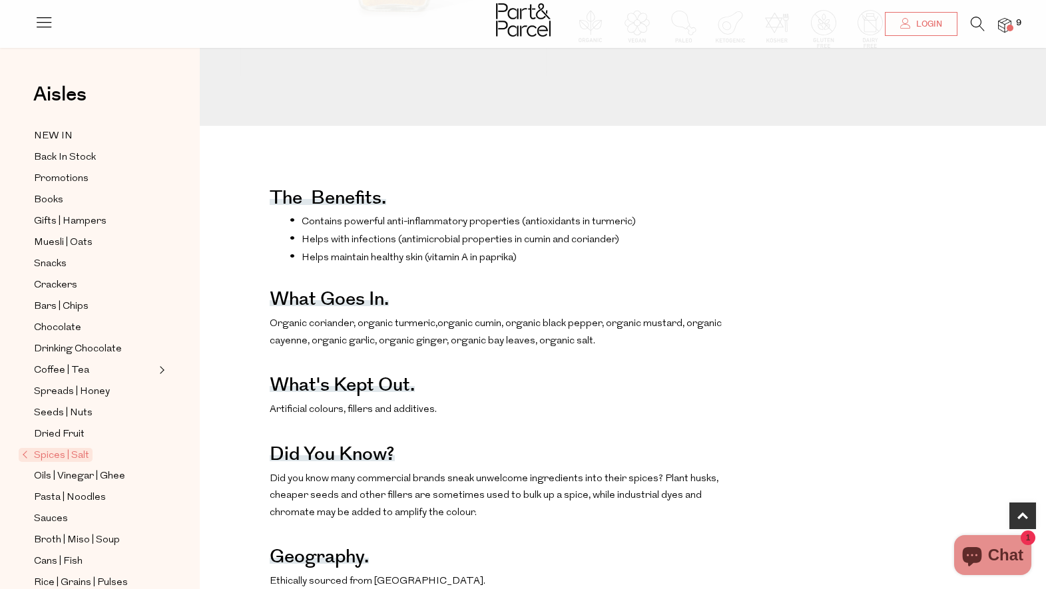
scroll to position [405, 0]
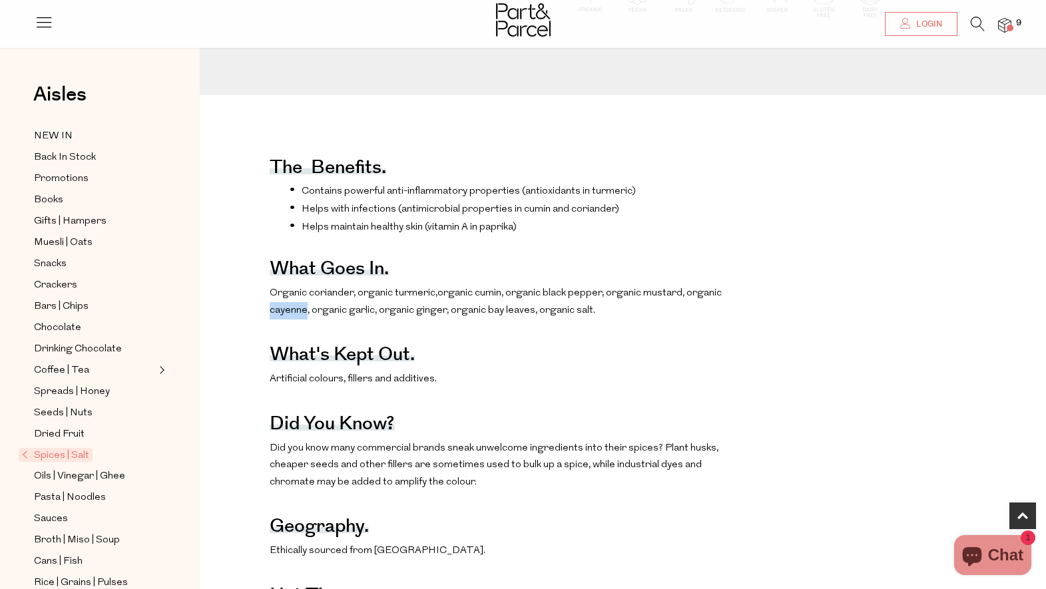
drag, startPoint x: 307, startPoint y: 312, endPoint x: 270, endPoint y: 312, distance: 37.3
click at [270, 312] on p "Organic coriander, organic turmeric, organic cumin, organic black pepper, organ…" at bounding box center [502, 302] width 465 height 34
copy p "cayenne"
click at [778, 225] on div "The benefits. Contains powerful anti-inflammatory properties (antioxidants in t…" at bounding box center [623, 400] width 826 height 537
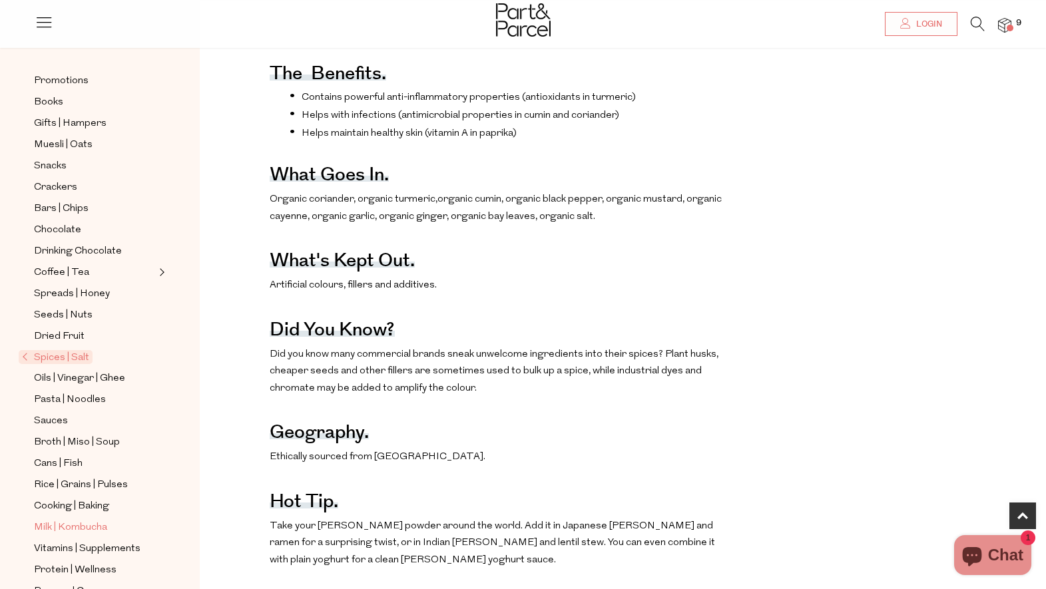
scroll to position [201, 0]
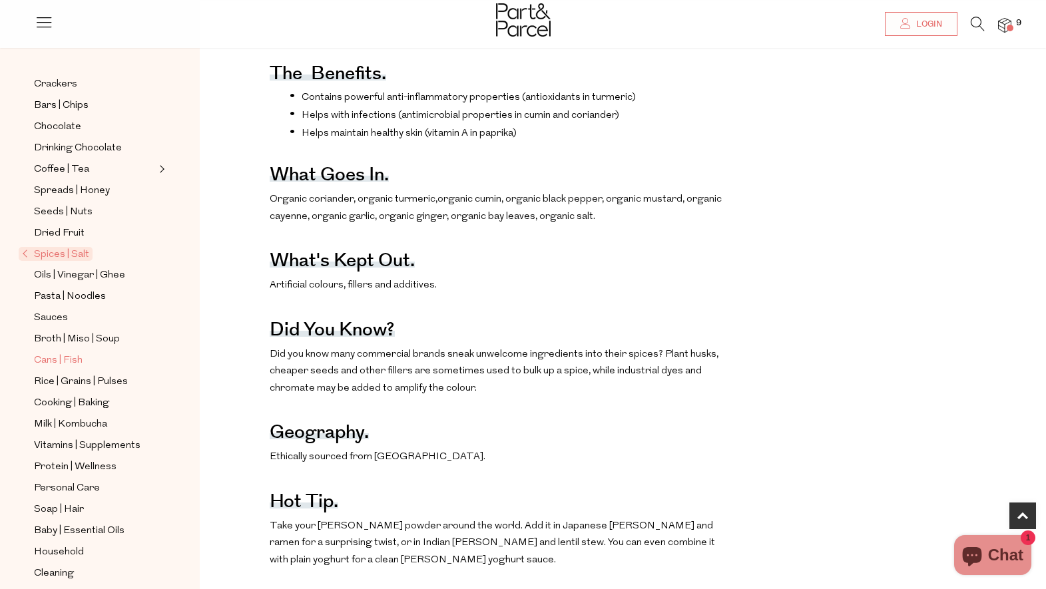
click at [51, 363] on span "Cans | Fish" at bounding box center [58, 361] width 49 height 16
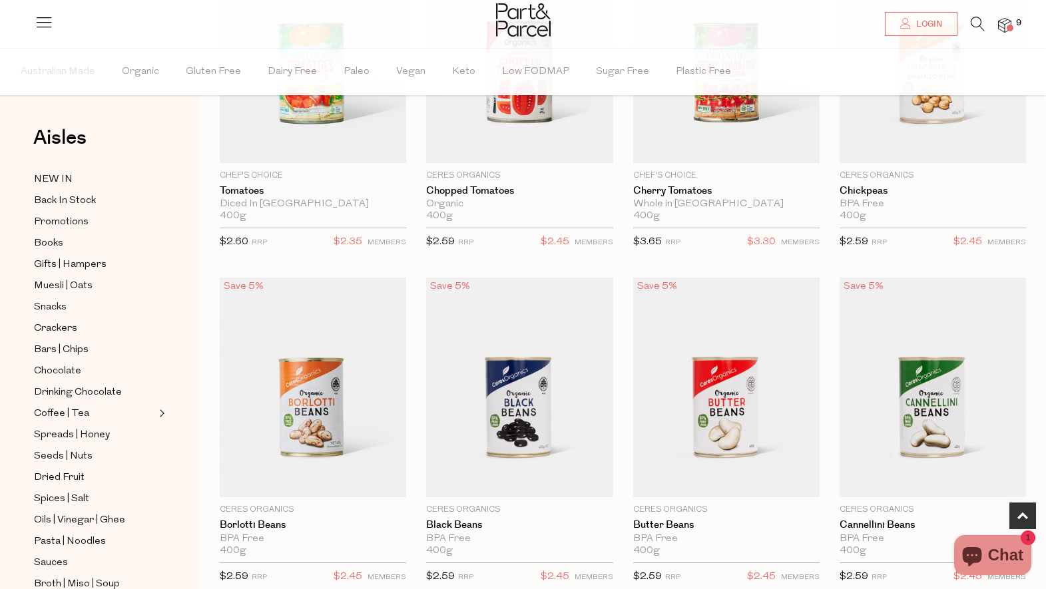
scroll to position [372, 0]
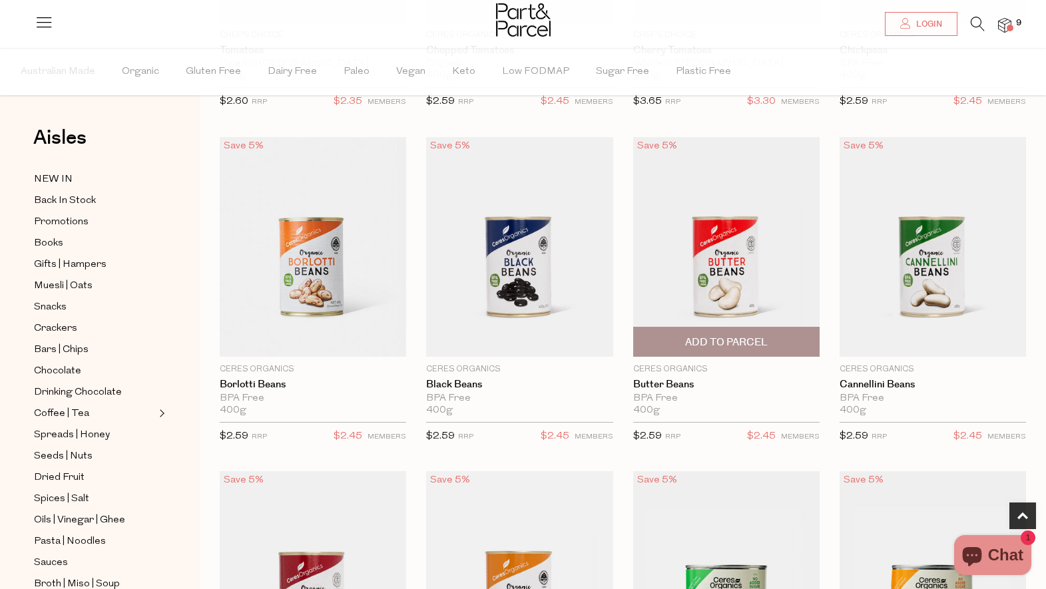
click at [738, 278] on img at bounding box center [726, 246] width 186 height 220
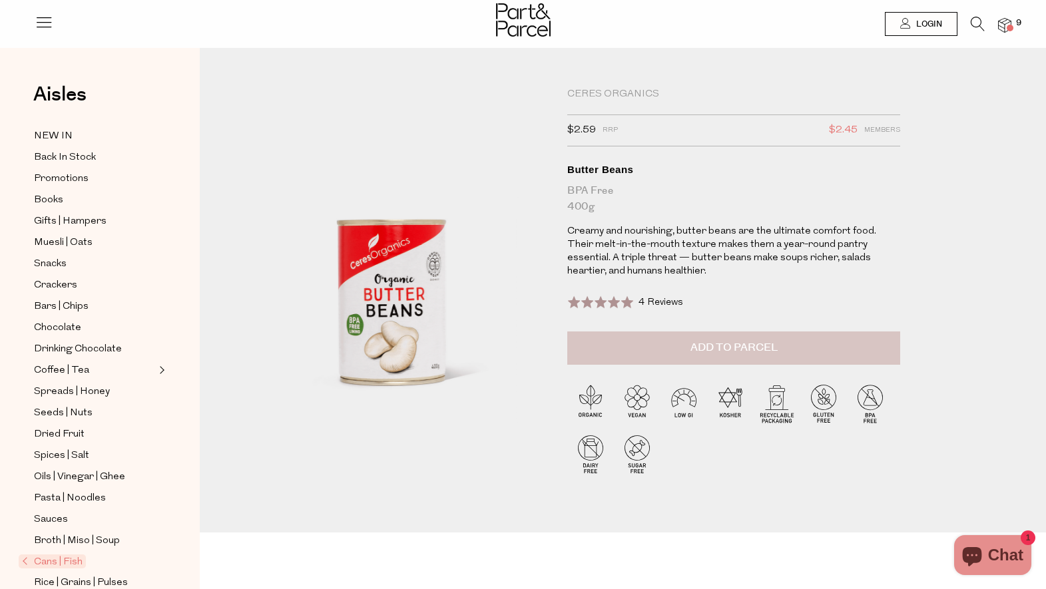
click at [729, 346] on span "Add to Parcel" at bounding box center [733, 347] width 87 height 15
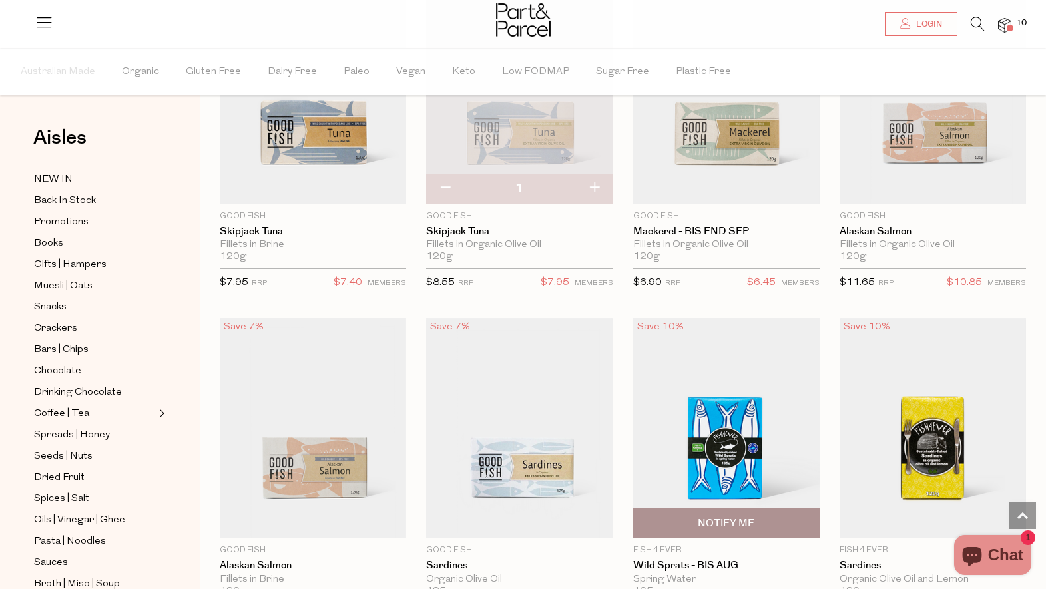
scroll to position [1607, 0]
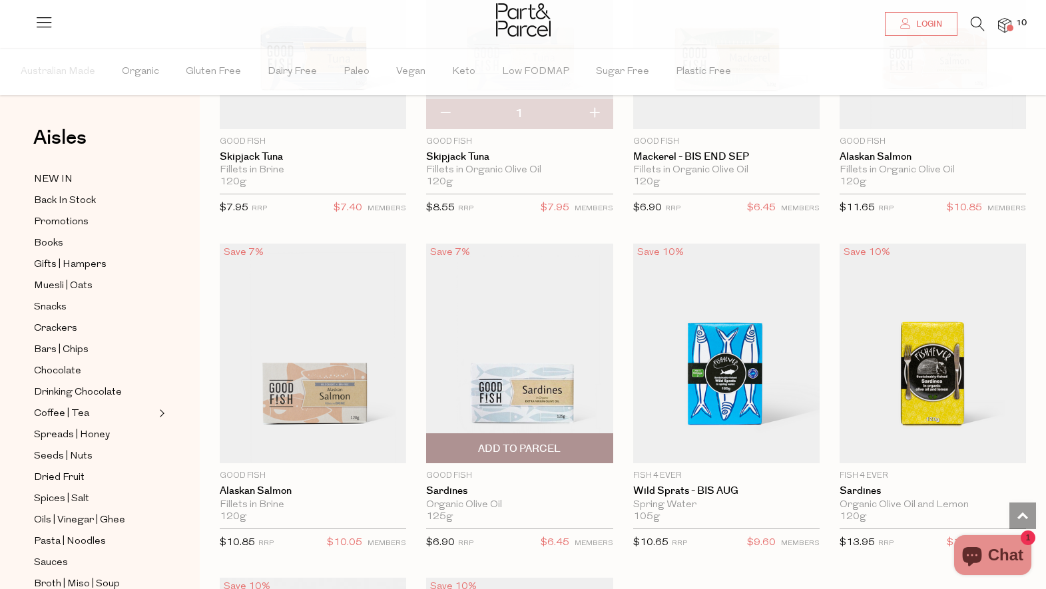
click at [499, 442] on span "Add To Parcel" at bounding box center [519, 449] width 83 height 14
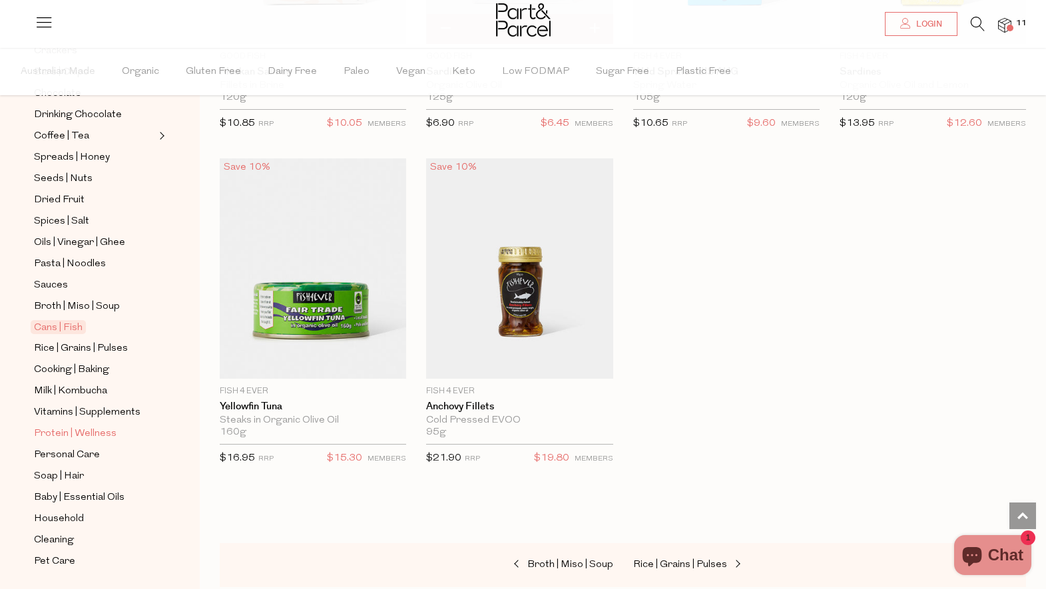
scroll to position [312, 0]
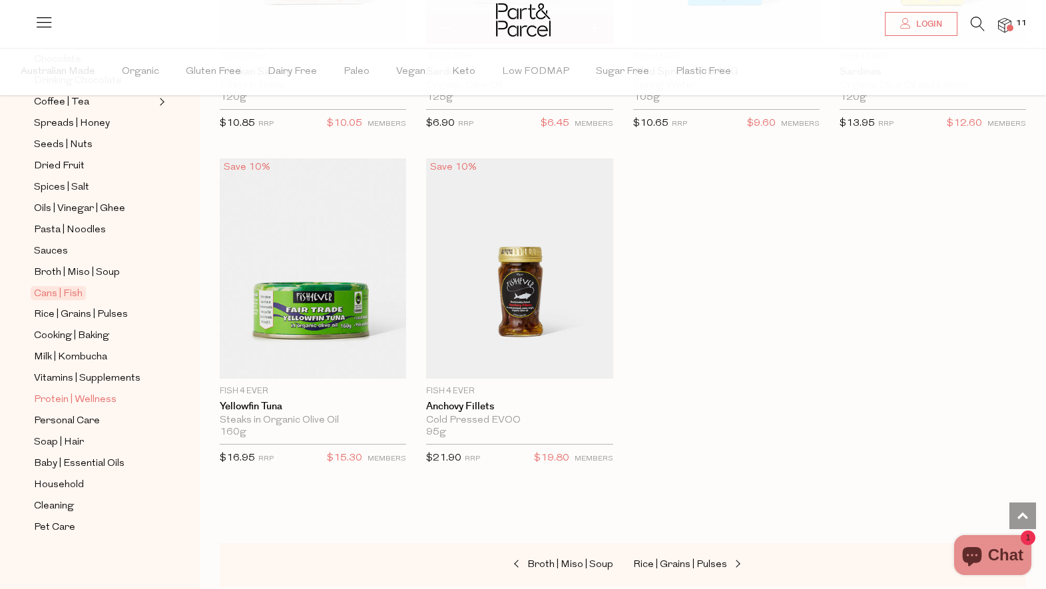
click at [41, 398] on span "Protein | Wellness" at bounding box center [75, 400] width 83 height 16
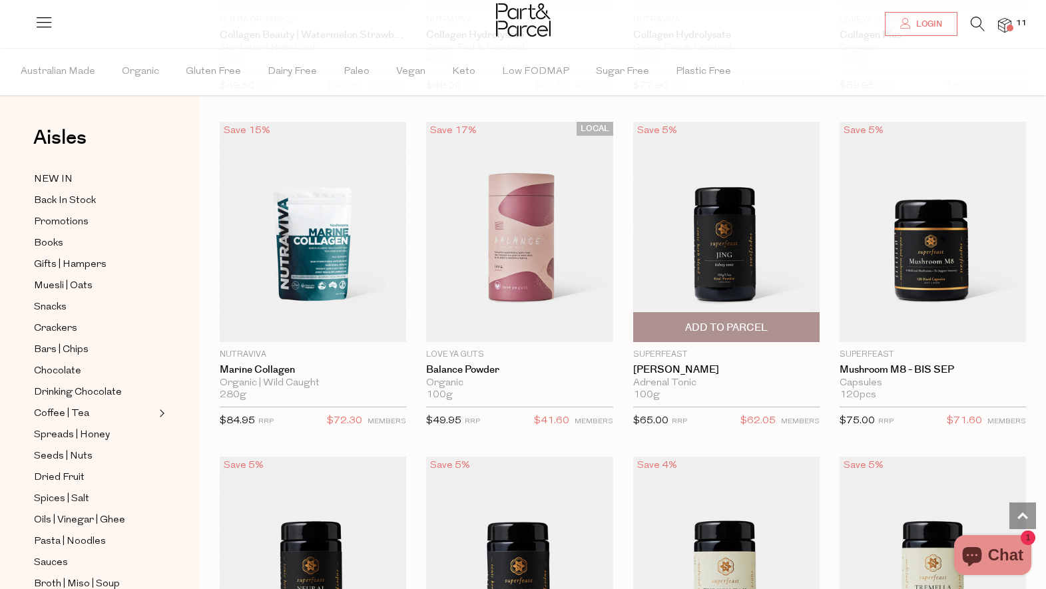
scroll to position [2063, 0]
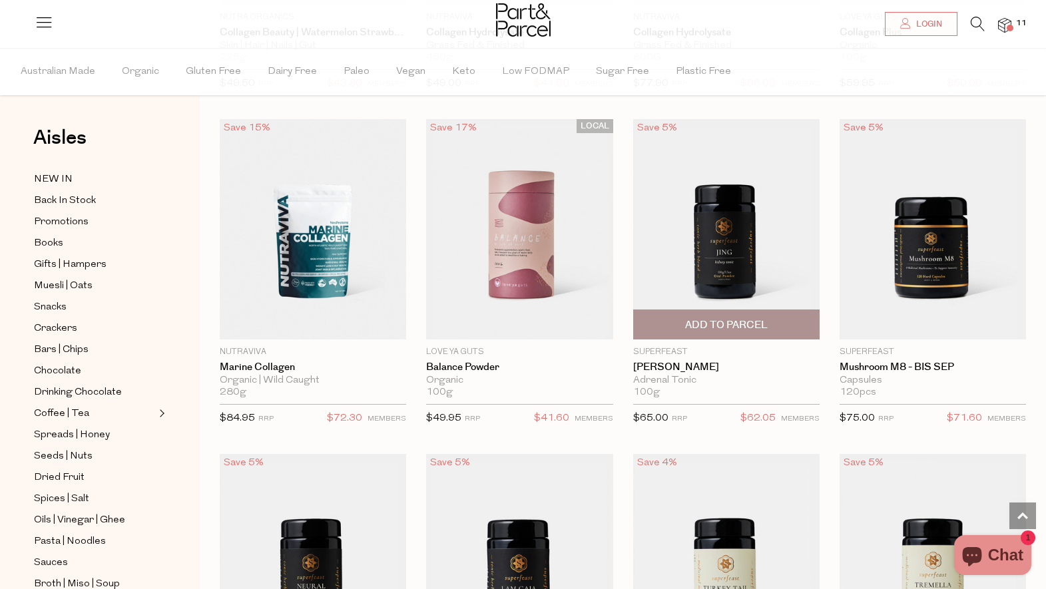
click at [703, 226] on img at bounding box center [726, 229] width 186 height 220
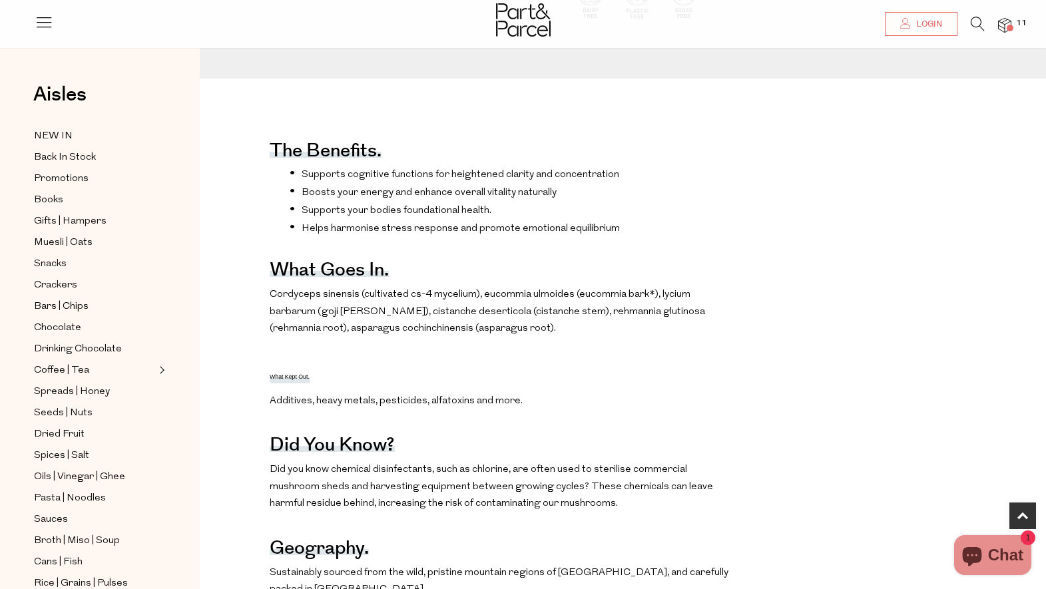
scroll to position [552, 0]
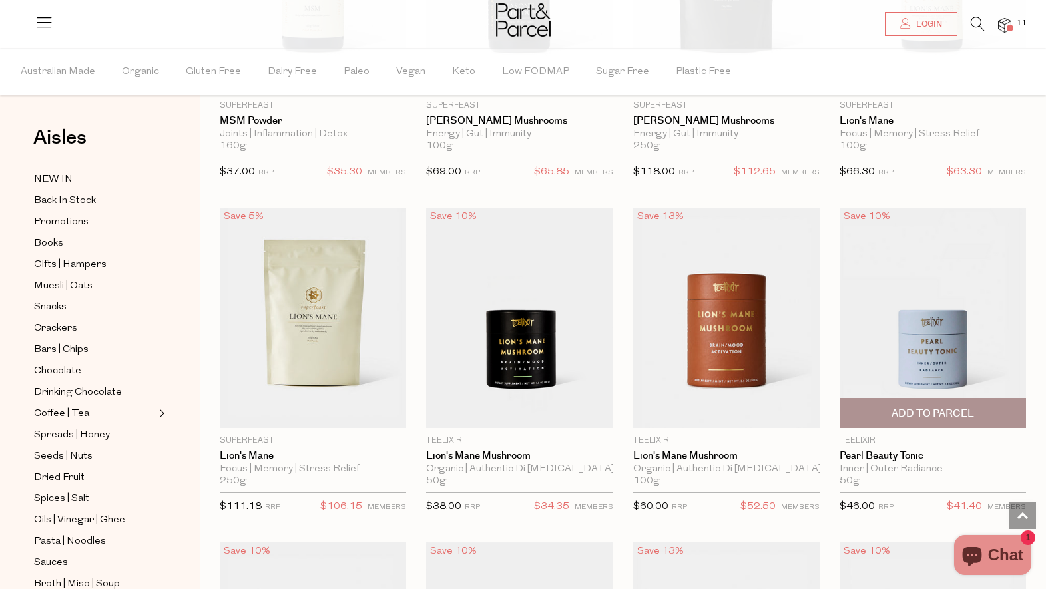
scroll to position [2992, 0]
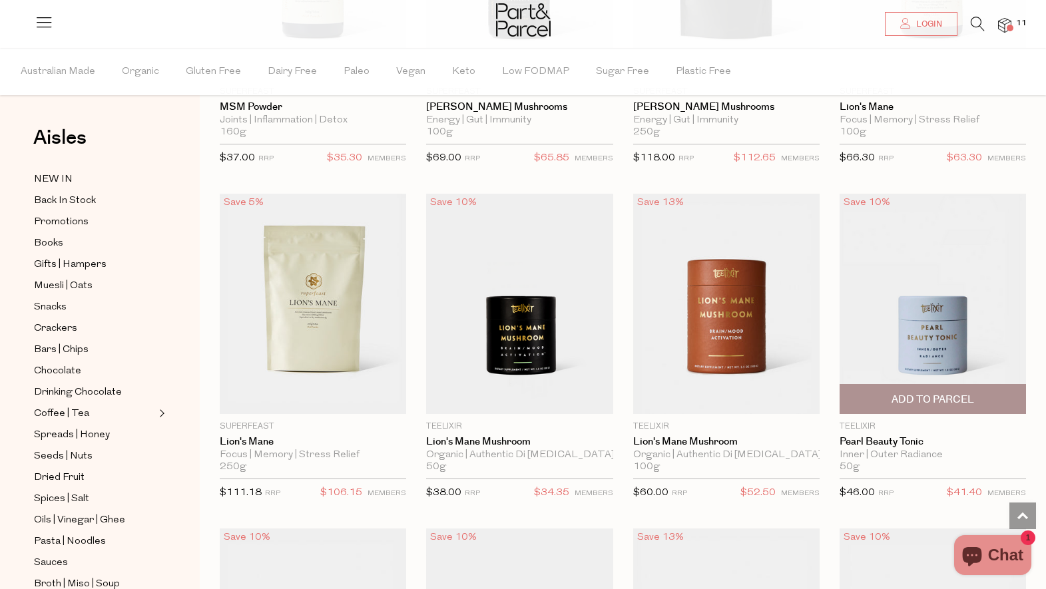
click at [948, 325] on img at bounding box center [933, 304] width 186 height 220
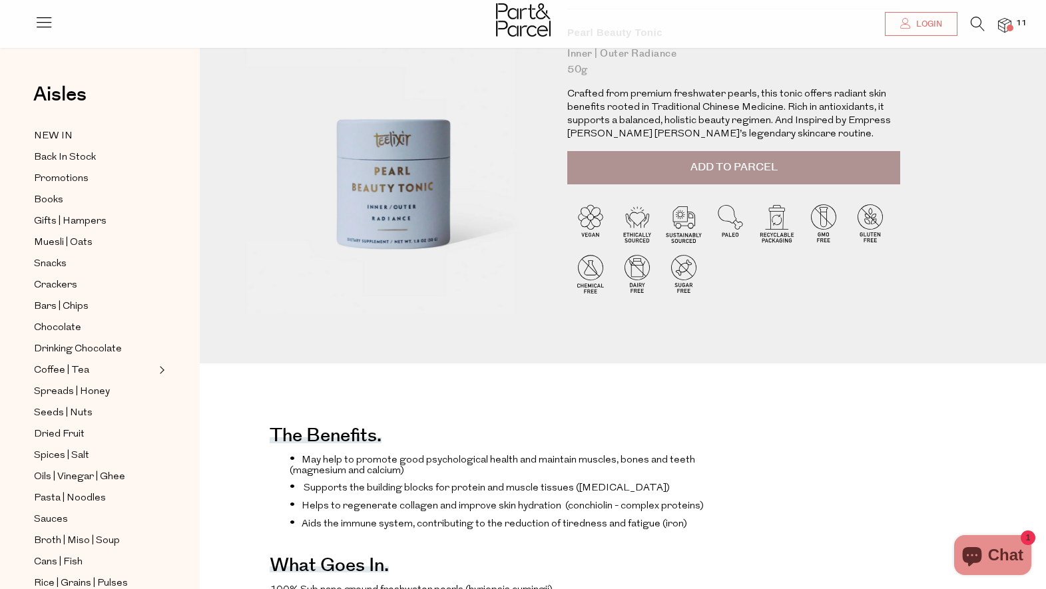
scroll to position [29, 0]
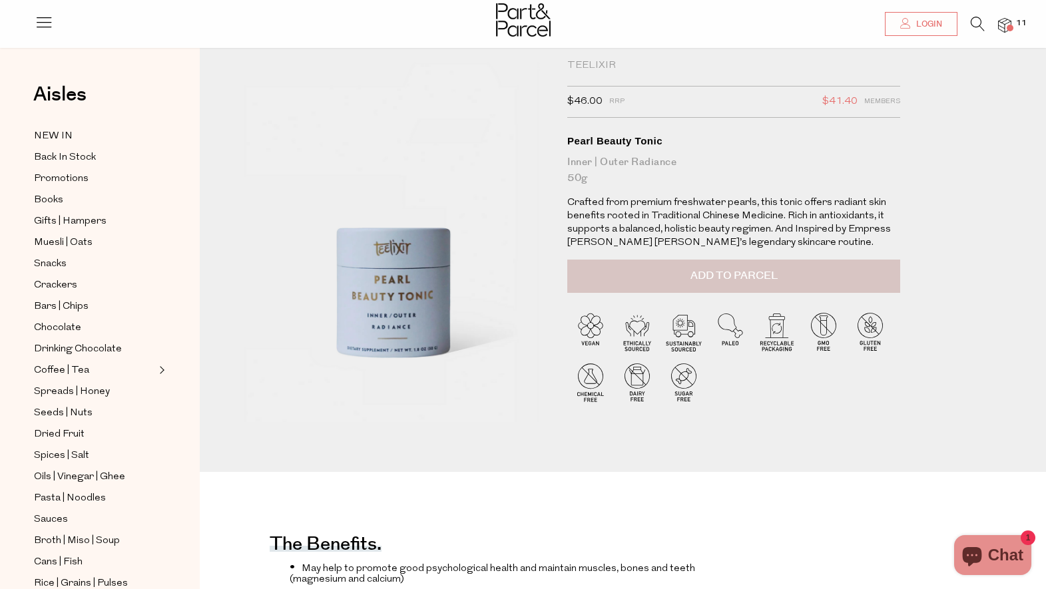
click at [672, 274] on button "Add to Parcel" at bounding box center [733, 276] width 333 height 33
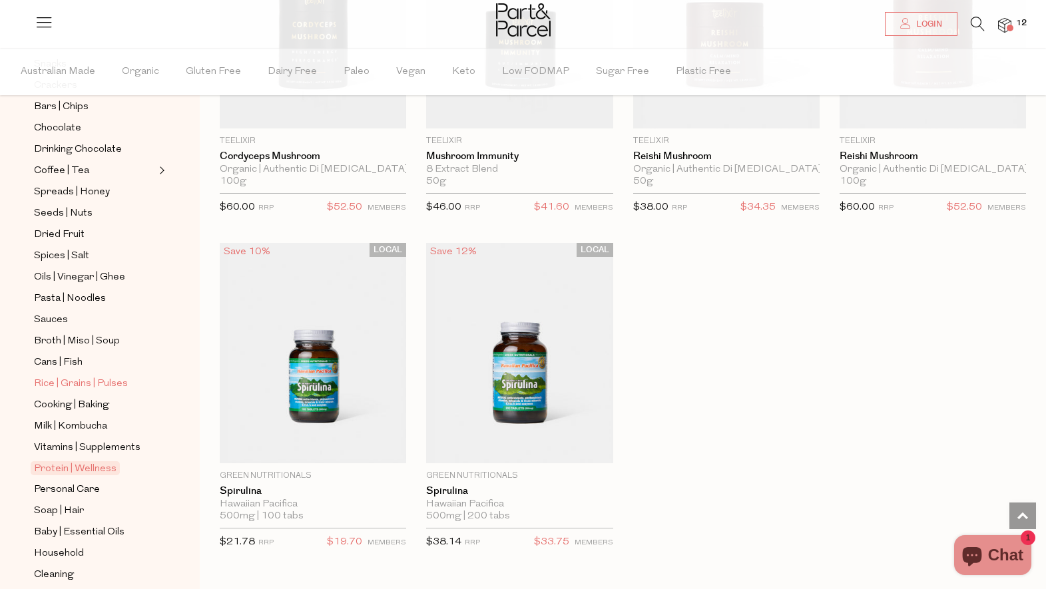
scroll to position [298, 0]
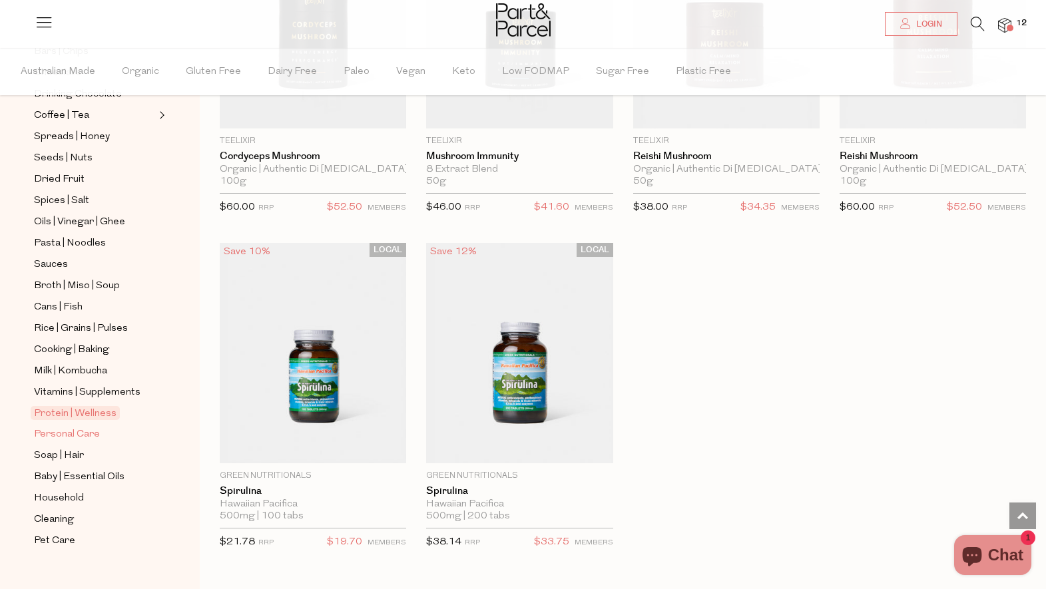
click at [53, 435] on span "Personal Care" at bounding box center [67, 435] width 66 height 16
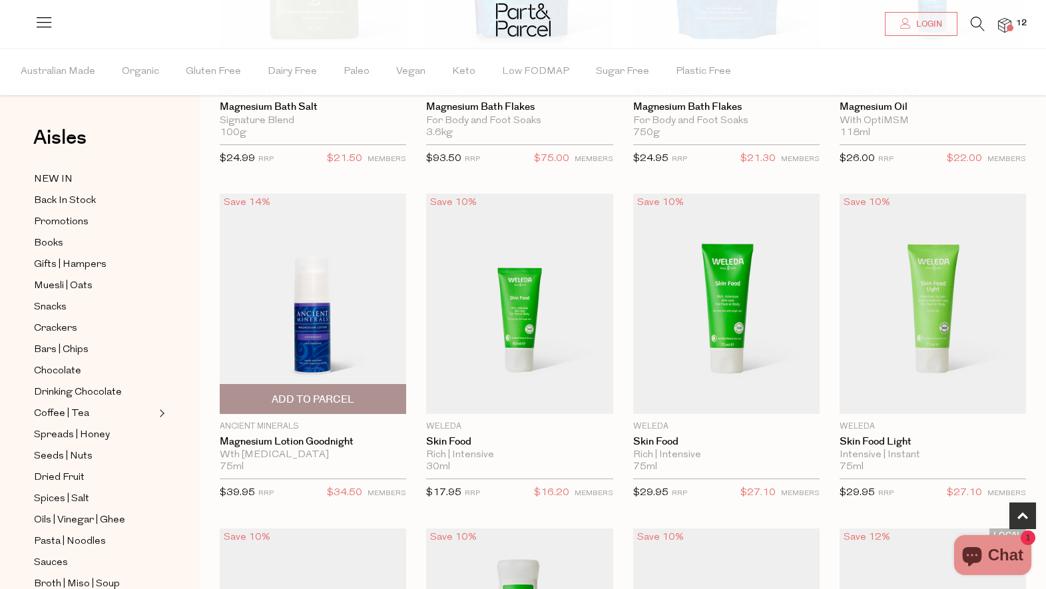
scroll to position [724, 0]
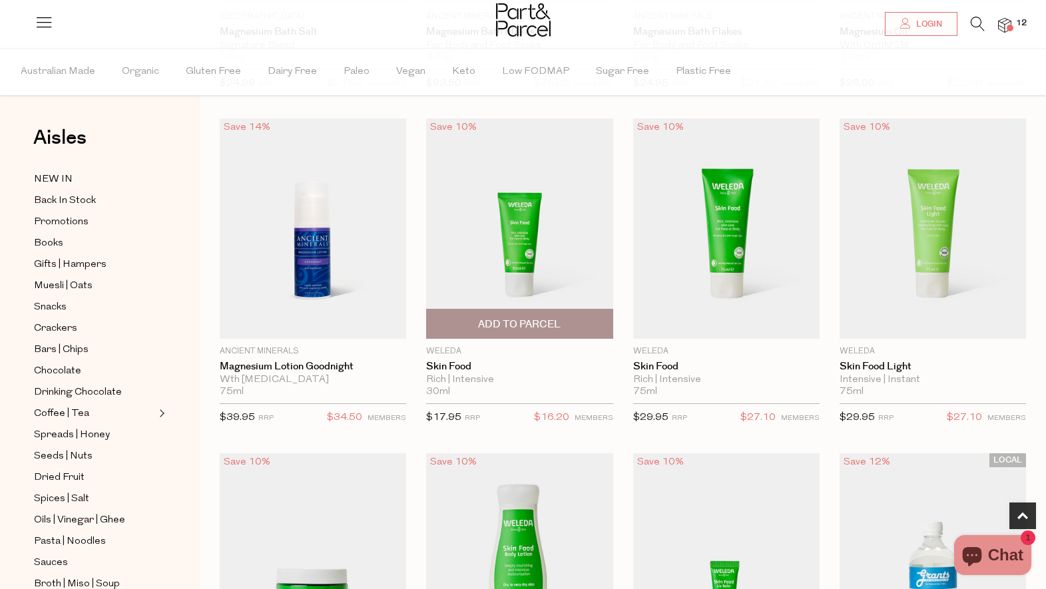
click at [515, 227] on img at bounding box center [519, 229] width 186 height 220
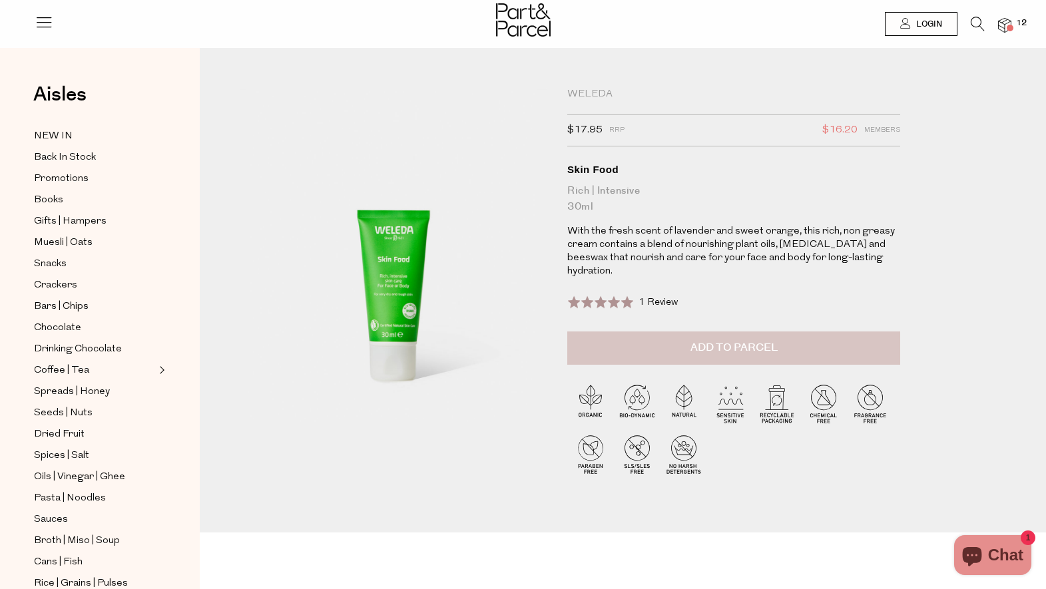
click at [748, 340] on span "Add to Parcel" at bounding box center [733, 347] width 87 height 15
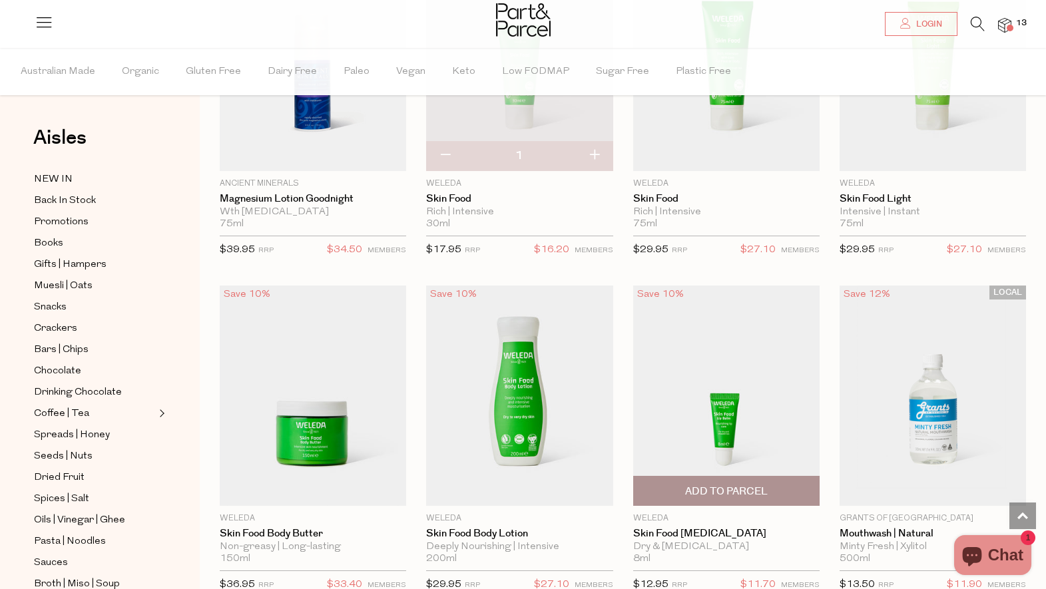
scroll to position [987, 0]
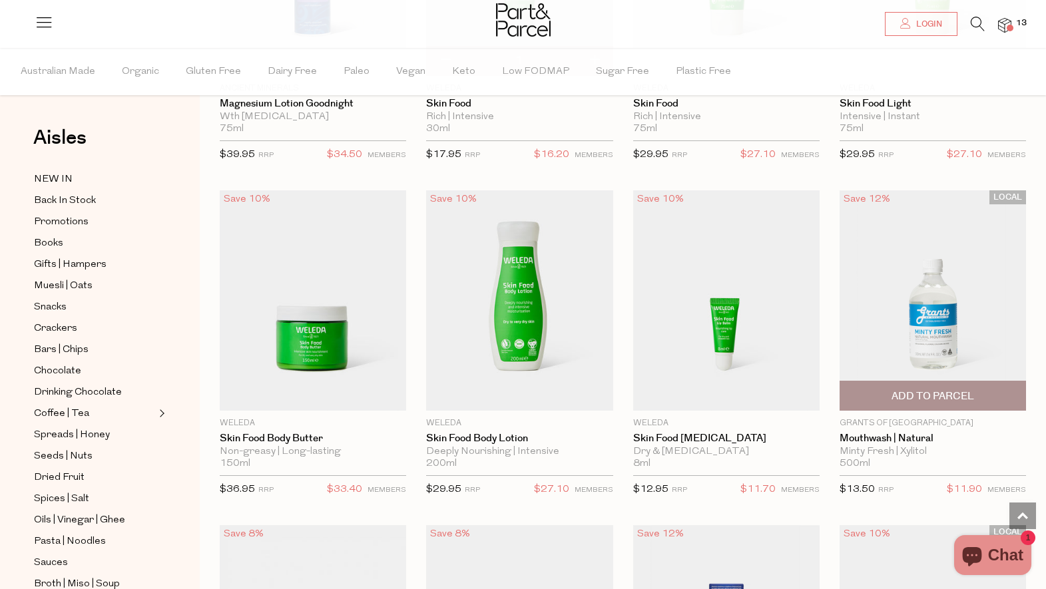
click at [941, 390] on span "Add To Parcel" at bounding box center [933, 397] width 83 height 14
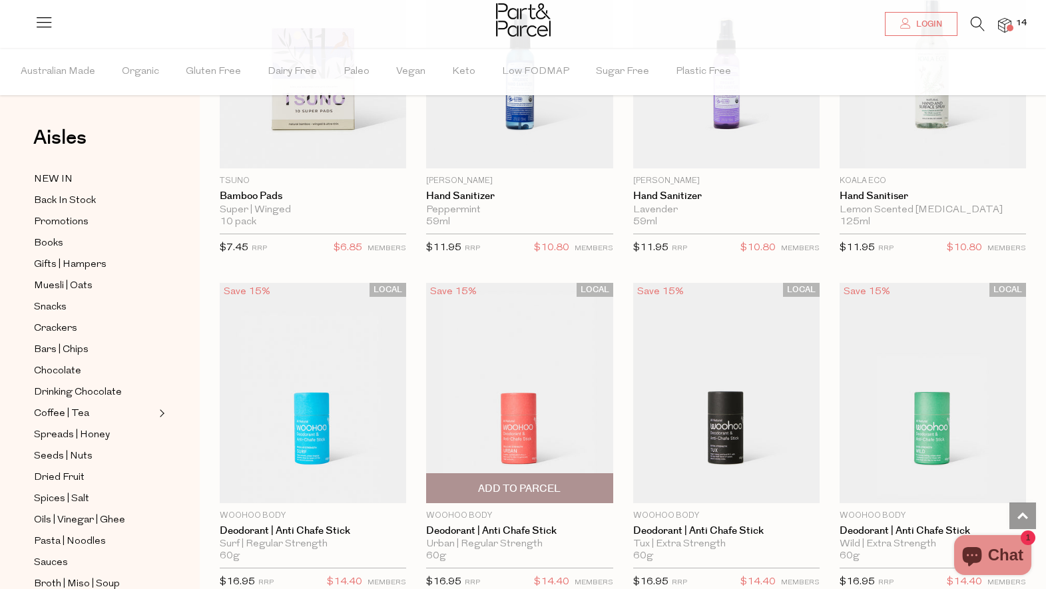
scroll to position [3785, 0]
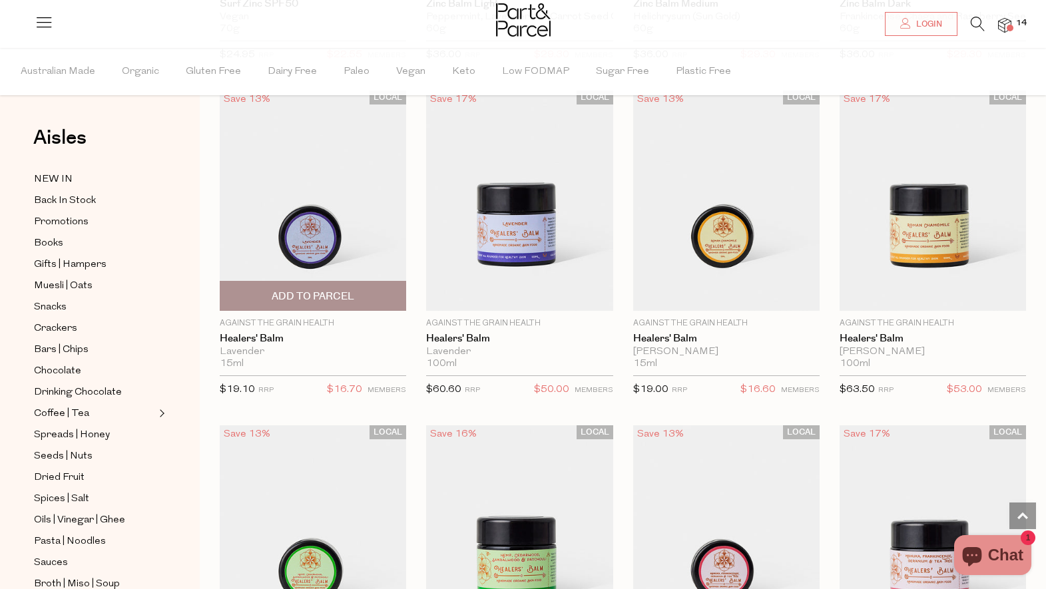
scroll to position [4989, 0]
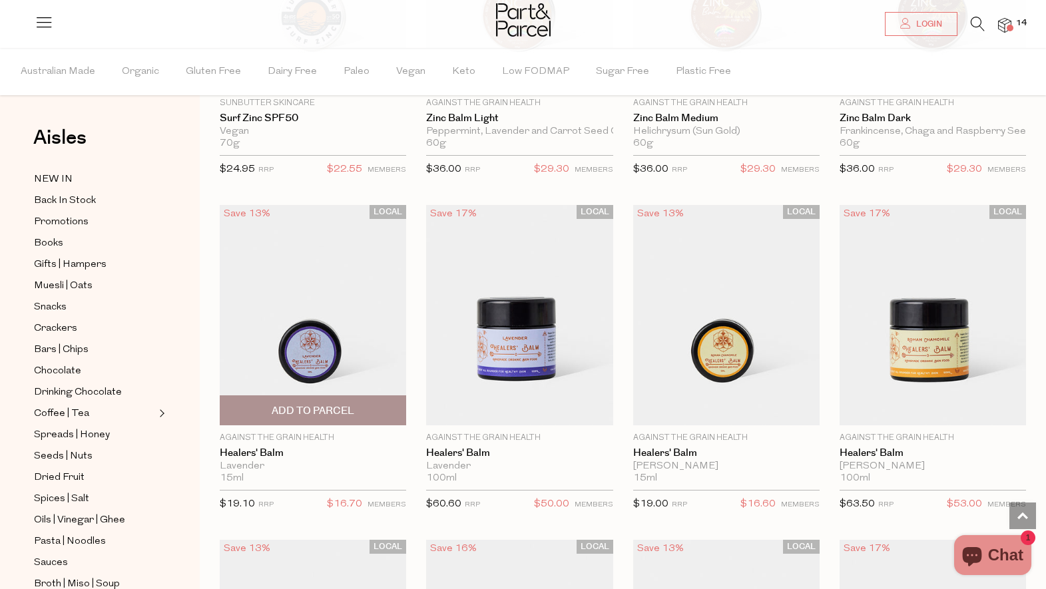
click at [310, 330] on img at bounding box center [313, 315] width 186 height 220
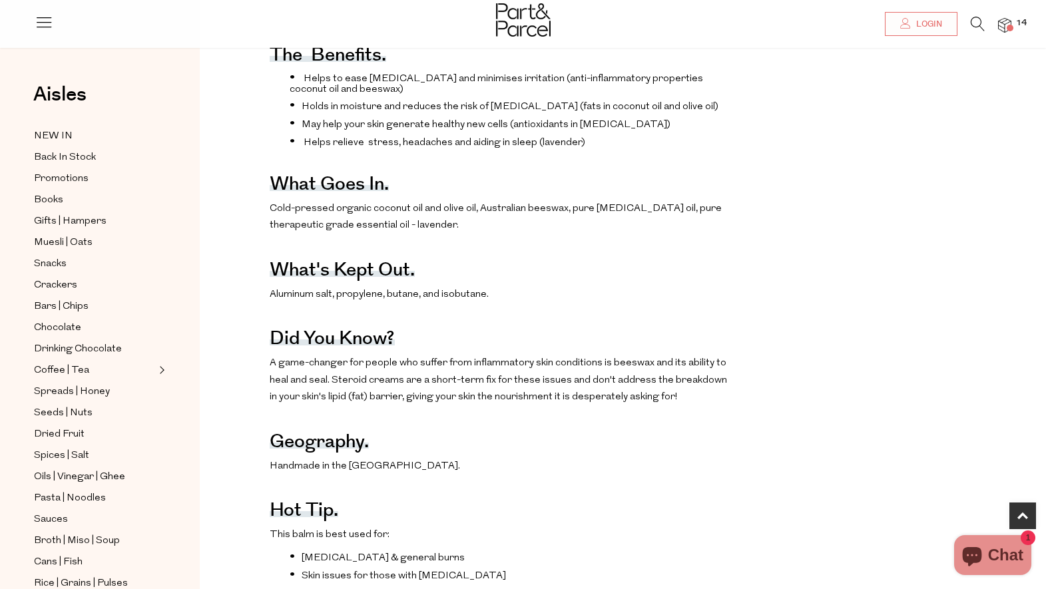
scroll to position [637, 0]
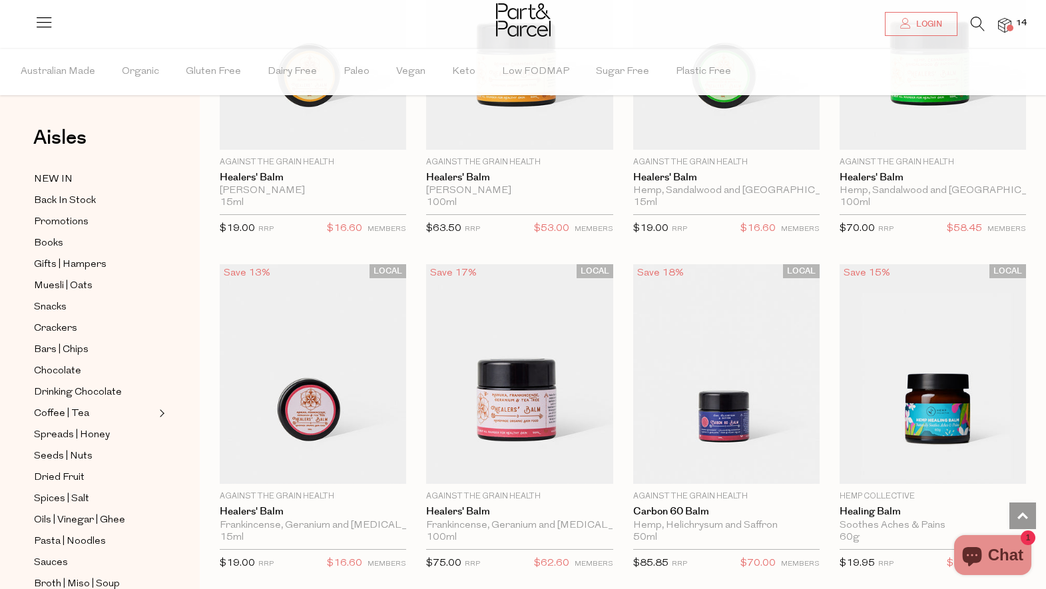
scroll to position [1151, 0]
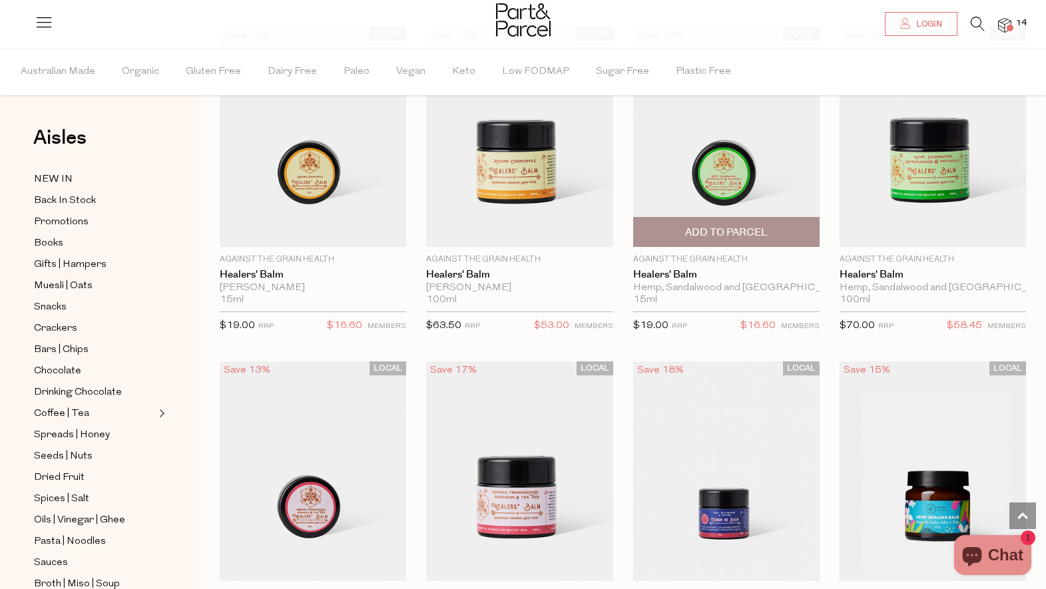
click at [722, 158] on img at bounding box center [726, 137] width 186 height 220
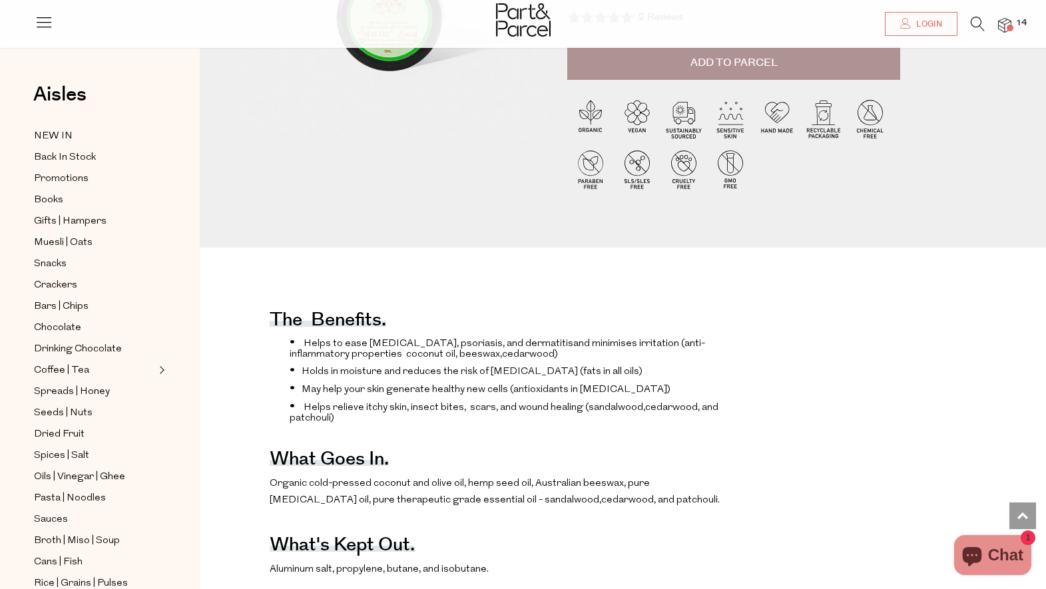
scroll to position [174, 0]
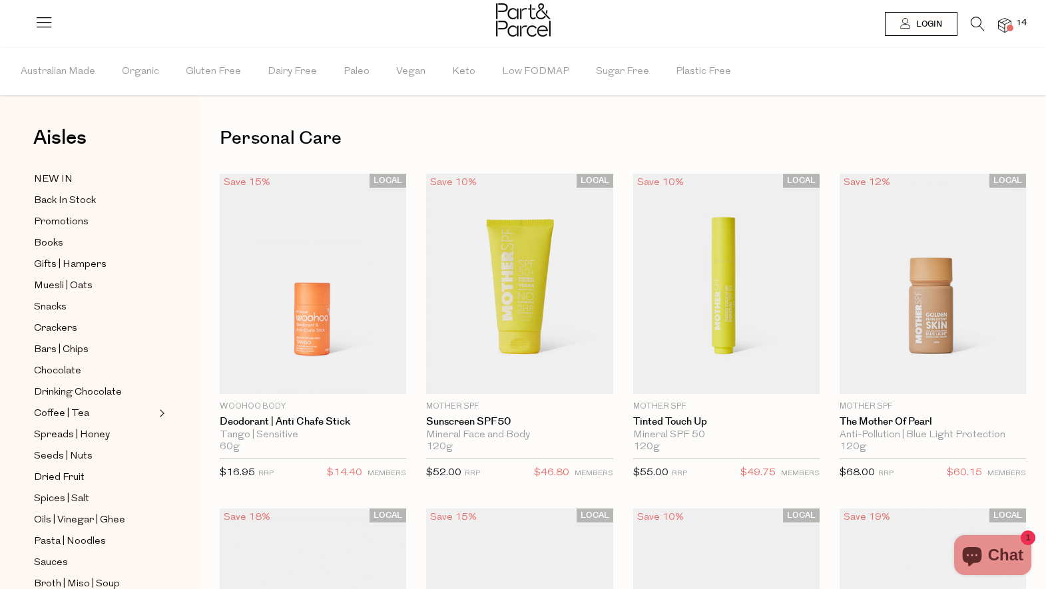
scroll to position [1151, 0]
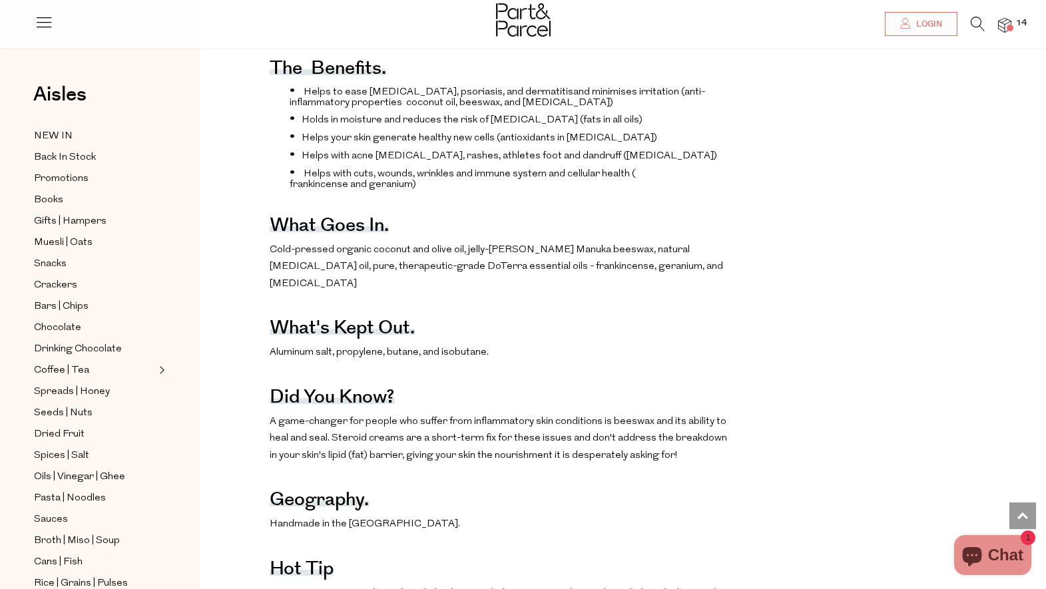
scroll to position [410, 0]
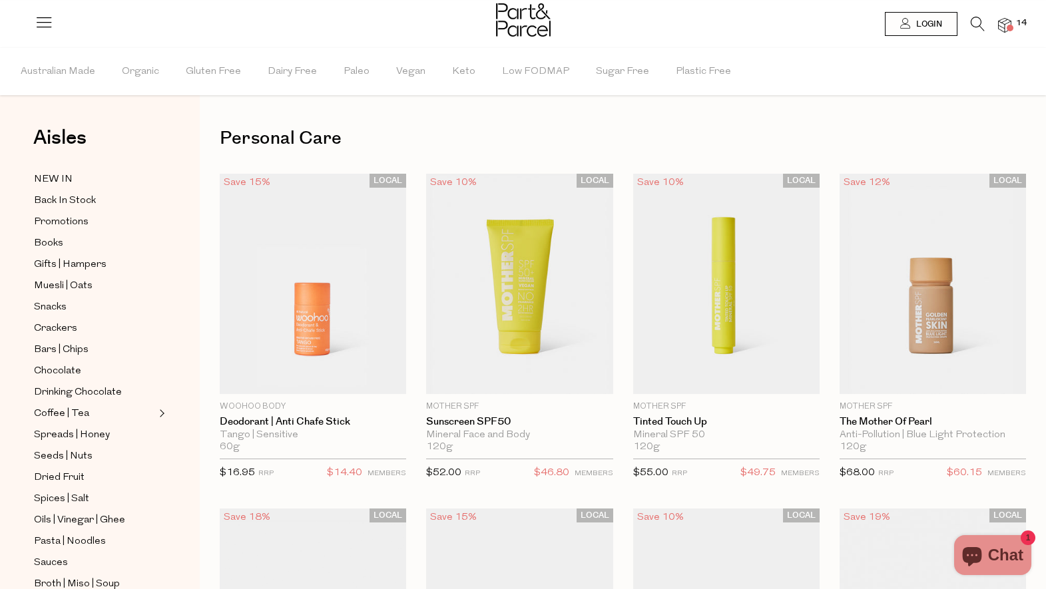
scroll to position [1209, 0]
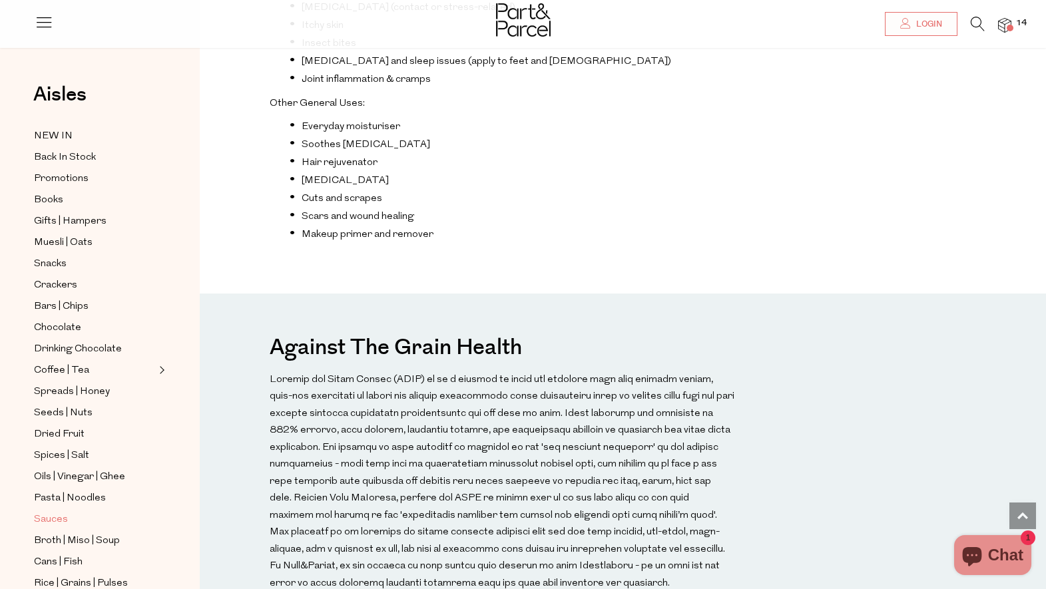
scroll to position [1055, 0]
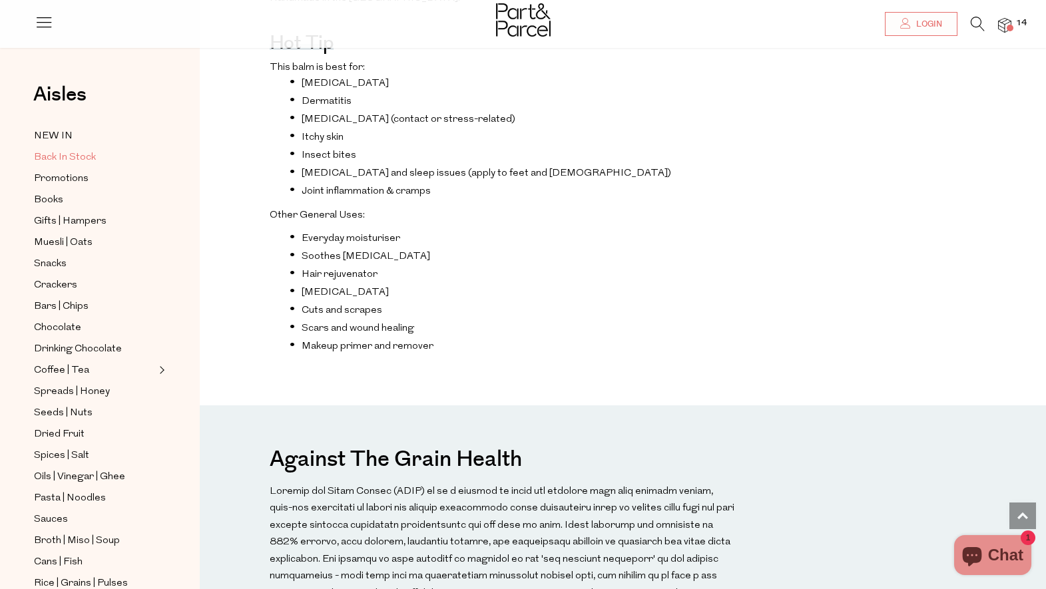
click at [56, 159] on span "Back In Stock" at bounding box center [65, 158] width 62 height 16
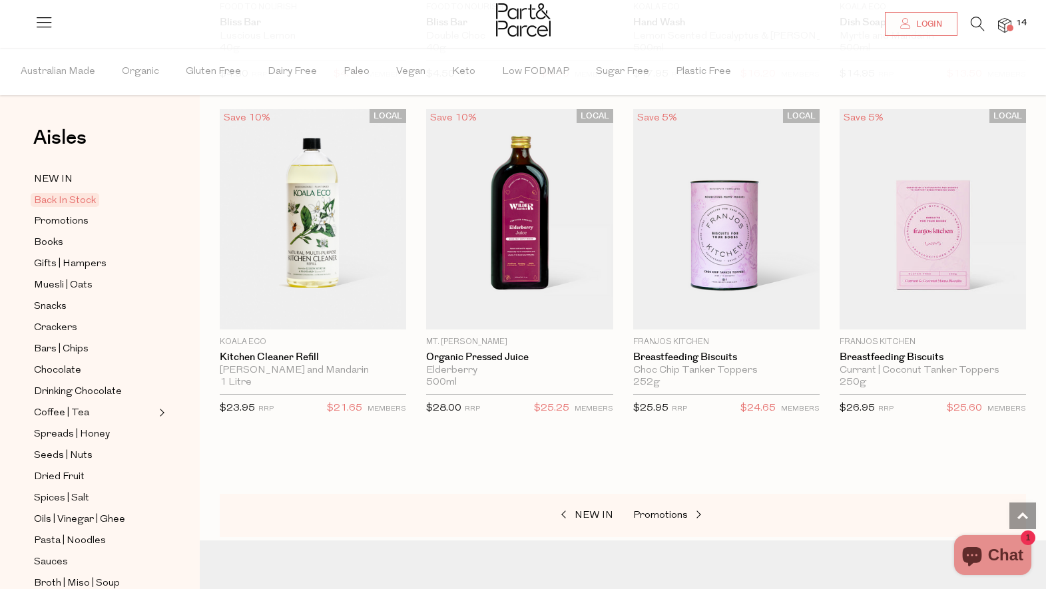
scroll to position [652, 0]
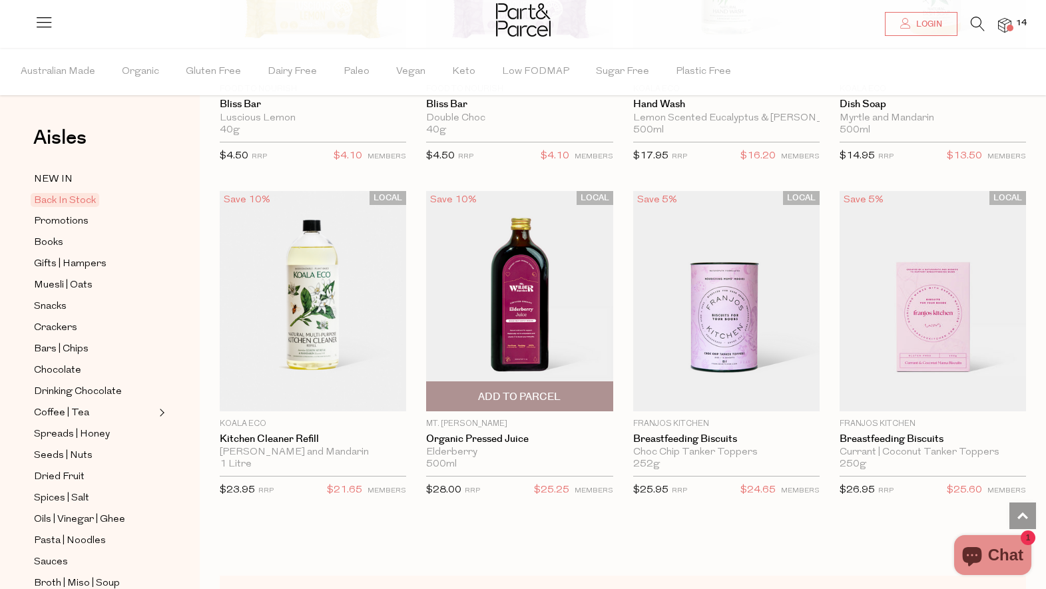
click at [507, 325] on img at bounding box center [519, 301] width 186 height 220
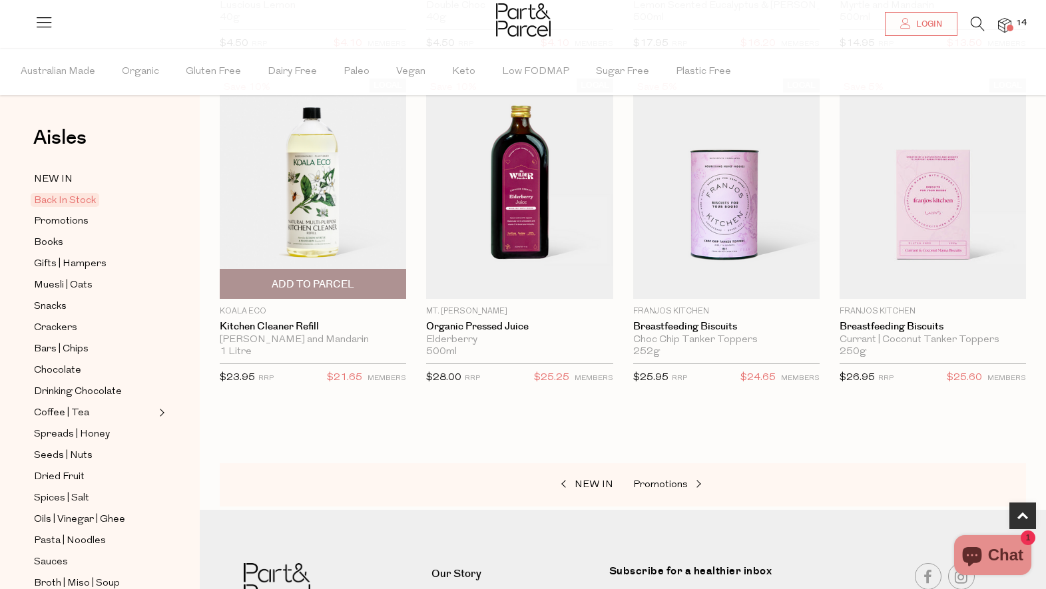
scroll to position [868, 0]
